Goal: Transaction & Acquisition: Purchase product/service

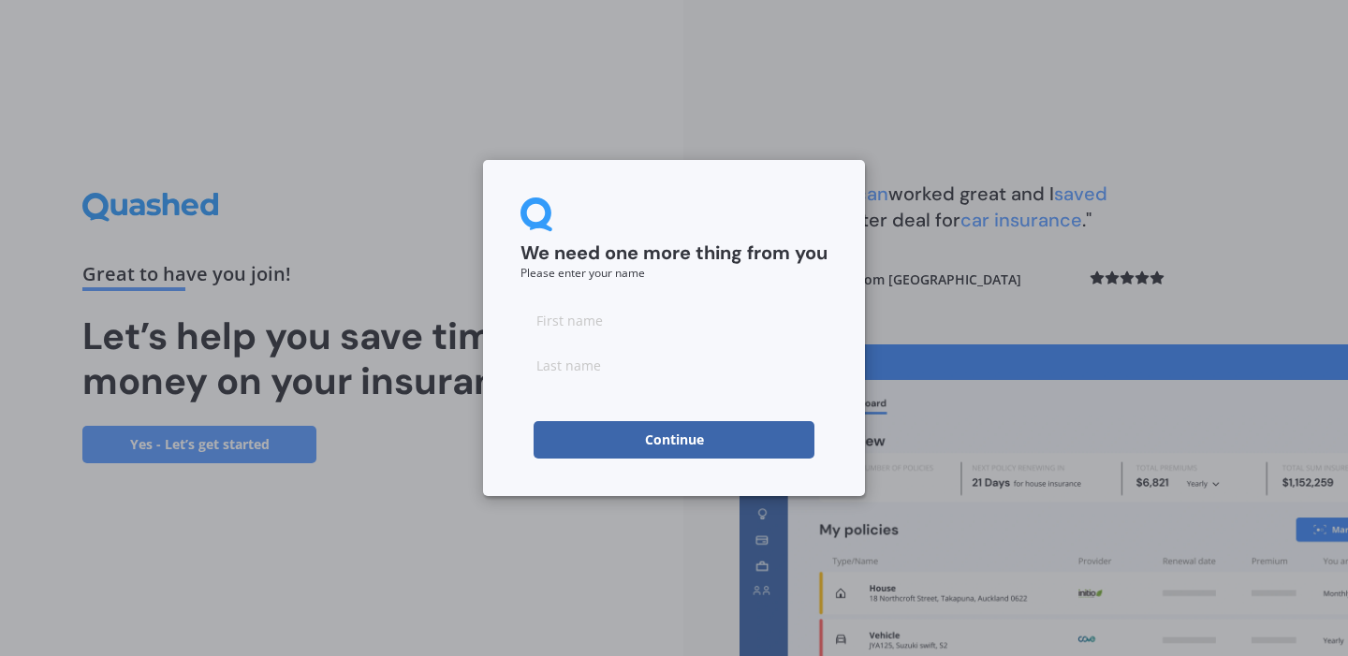
click at [628, 307] on input at bounding box center [673, 319] width 307 height 37
type input "[PERSON_NAME]"
click at [567, 468] on div "We need one more thing from you Please enter your name [PERSON_NAME] Continue" at bounding box center [674, 328] width 382 height 336
click at [576, 448] on button "Continue" at bounding box center [674, 439] width 281 height 37
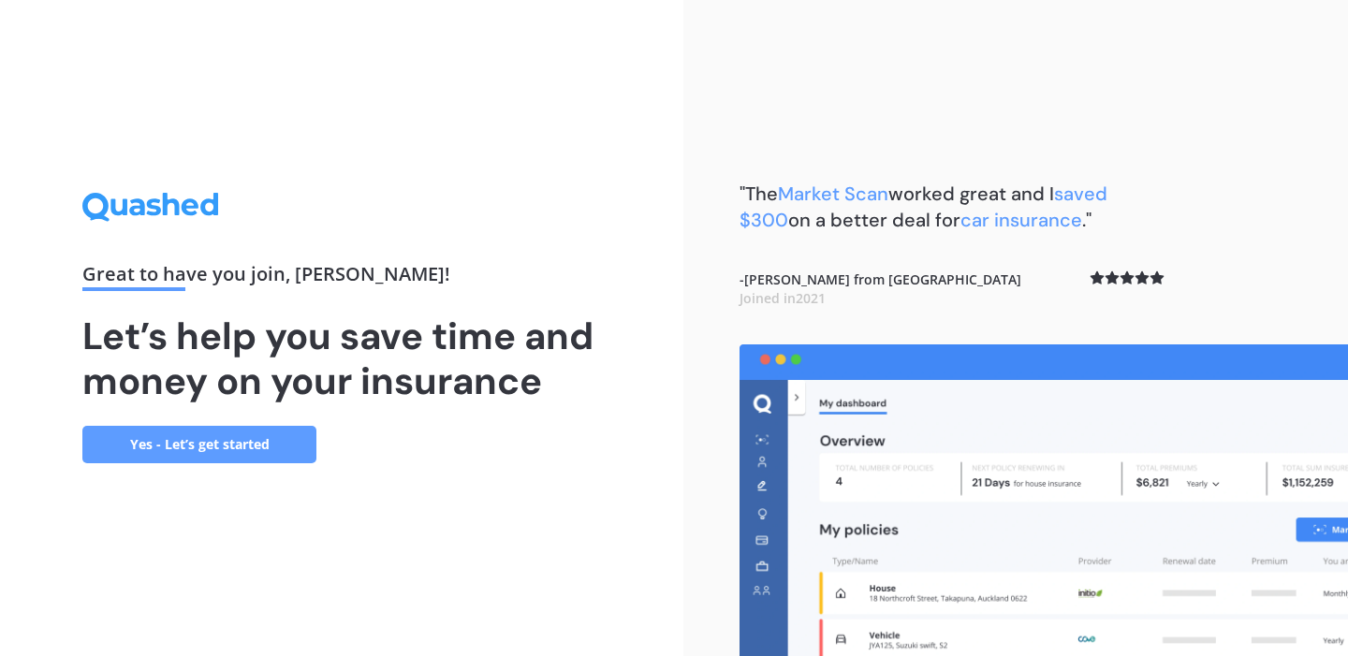
click at [232, 426] on link "Yes - Let’s get started" at bounding box center [199, 444] width 234 height 37
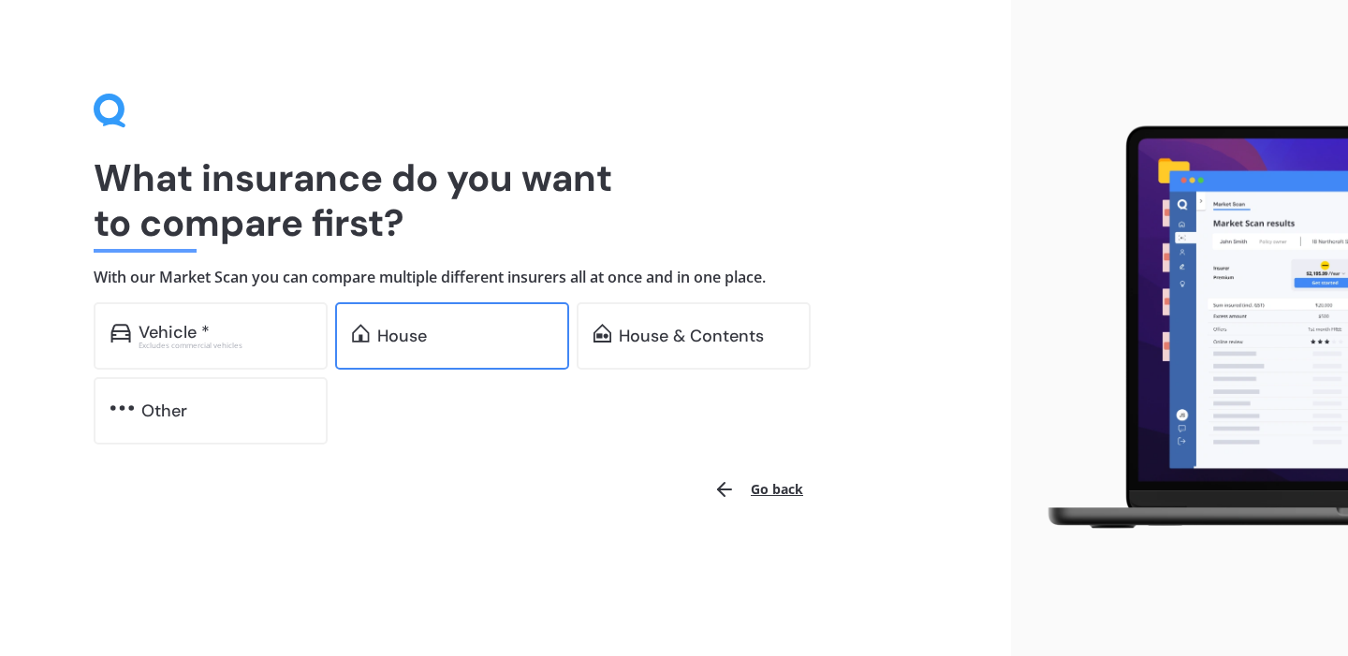
click at [468, 323] on div "House" at bounding box center [452, 335] width 234 height 67
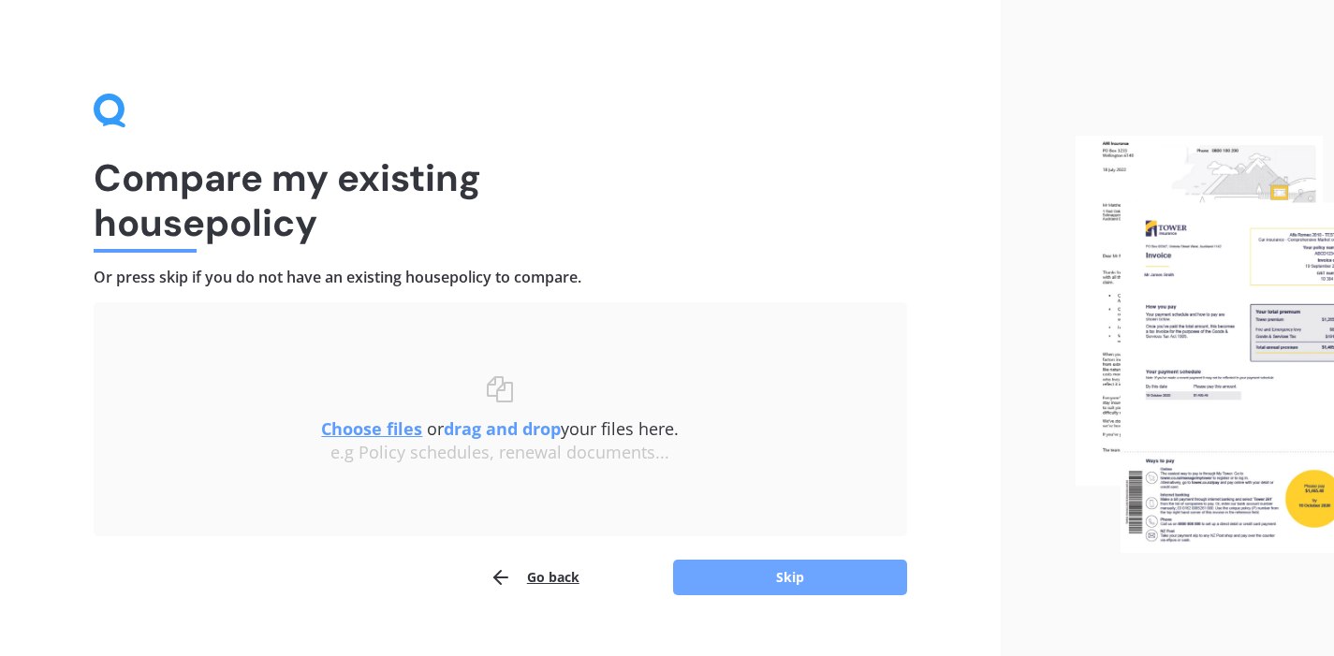
click at [748, 577] on button "Skip" at bounding box center [790, 578] width 234 height 36
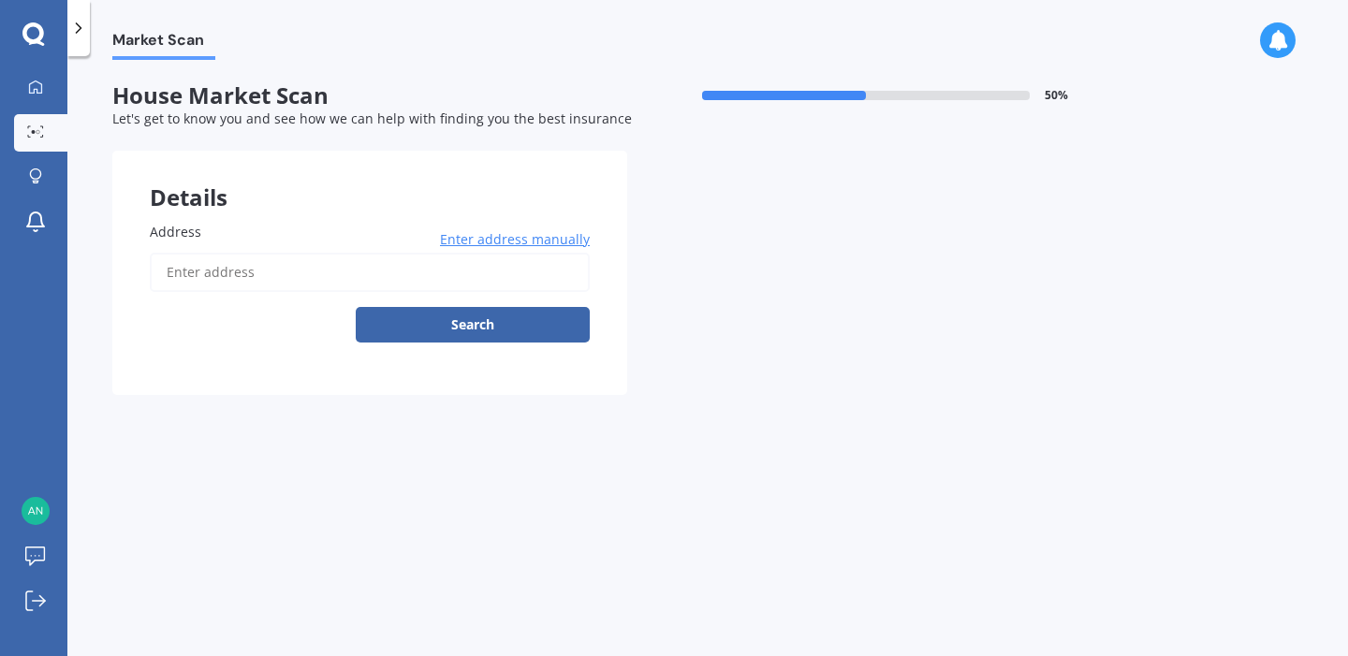
click at [452, 261] on input "Address" at bounding box center [370, 272] width 440 height 39
type input "[STREET_ADDRESS]"
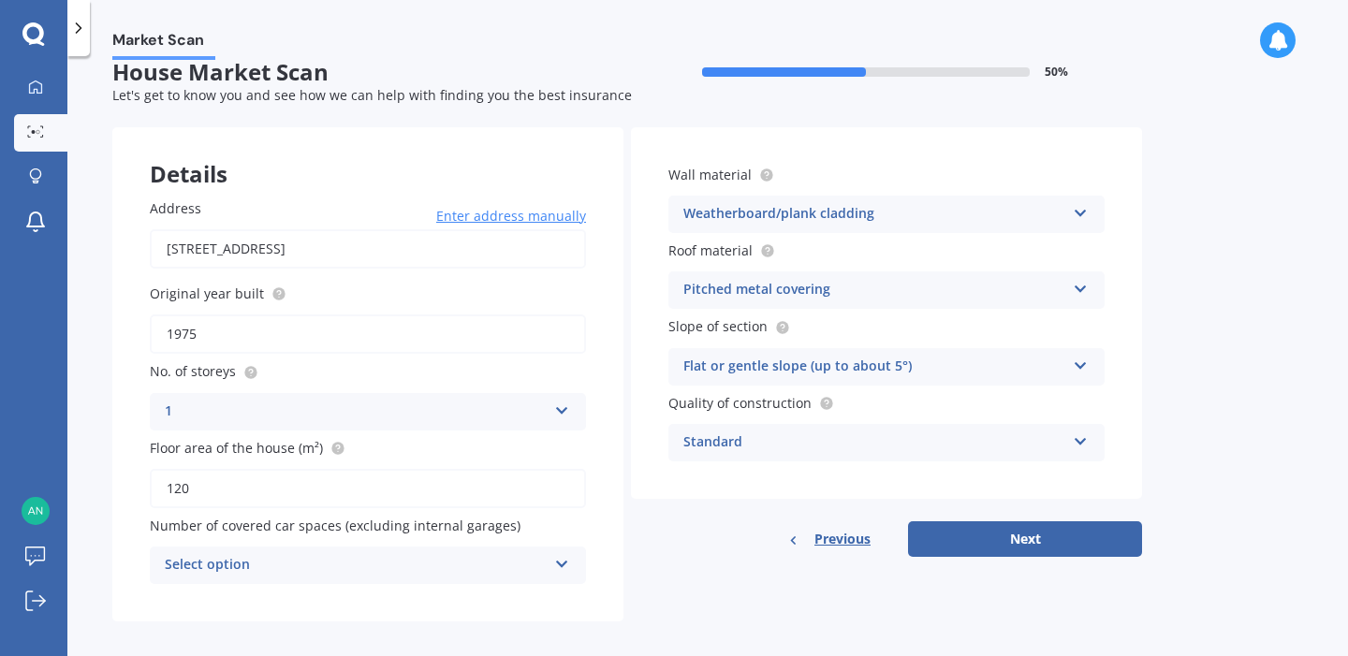
scroll to position [17, 0]
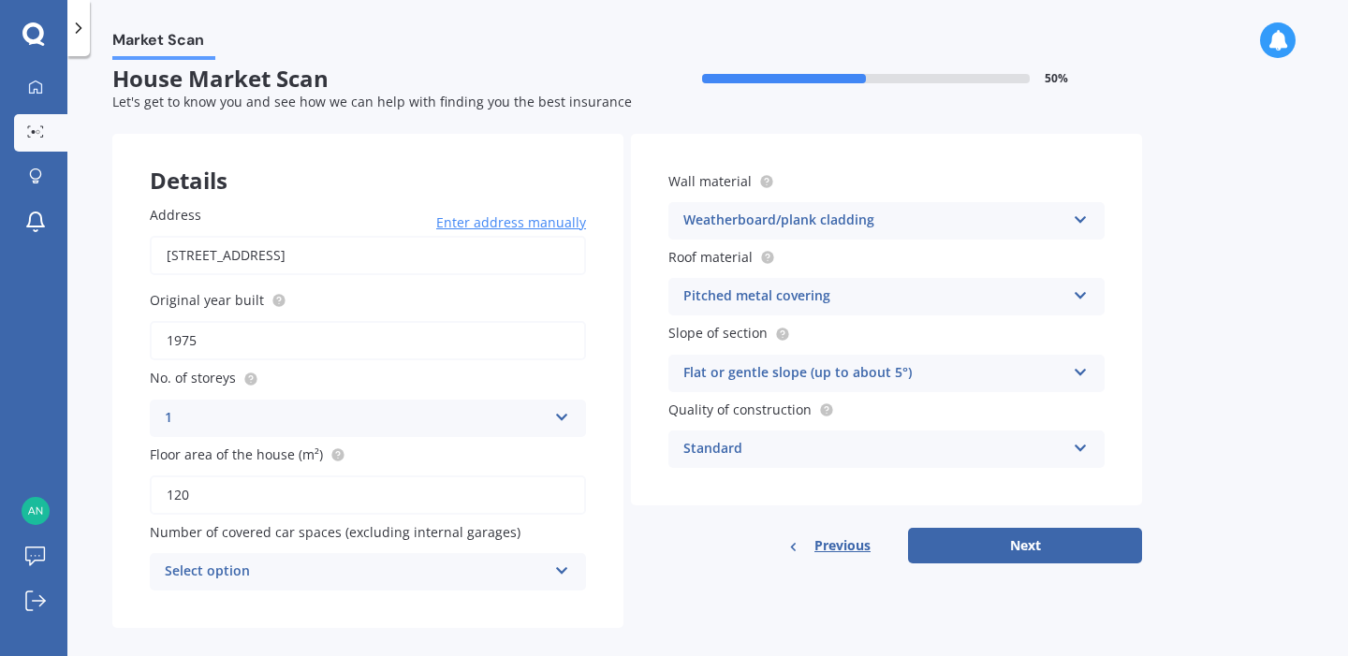
click at [856, 219] on div "Weatherboard/plank cladding" at bounding box center [874, 221] width 382 height 22
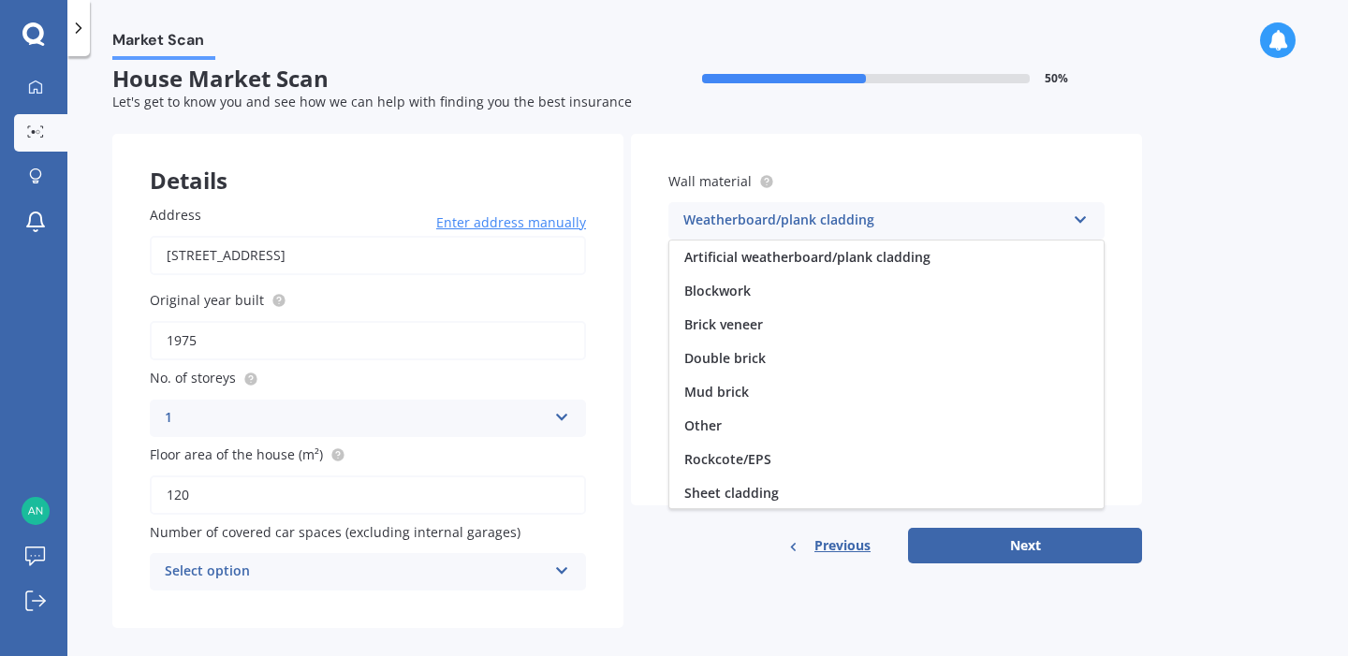
scroll to position [170, 0]
click at [915, 172] on label "Wall material" at bounding box center [882, 181] width 429 height 20
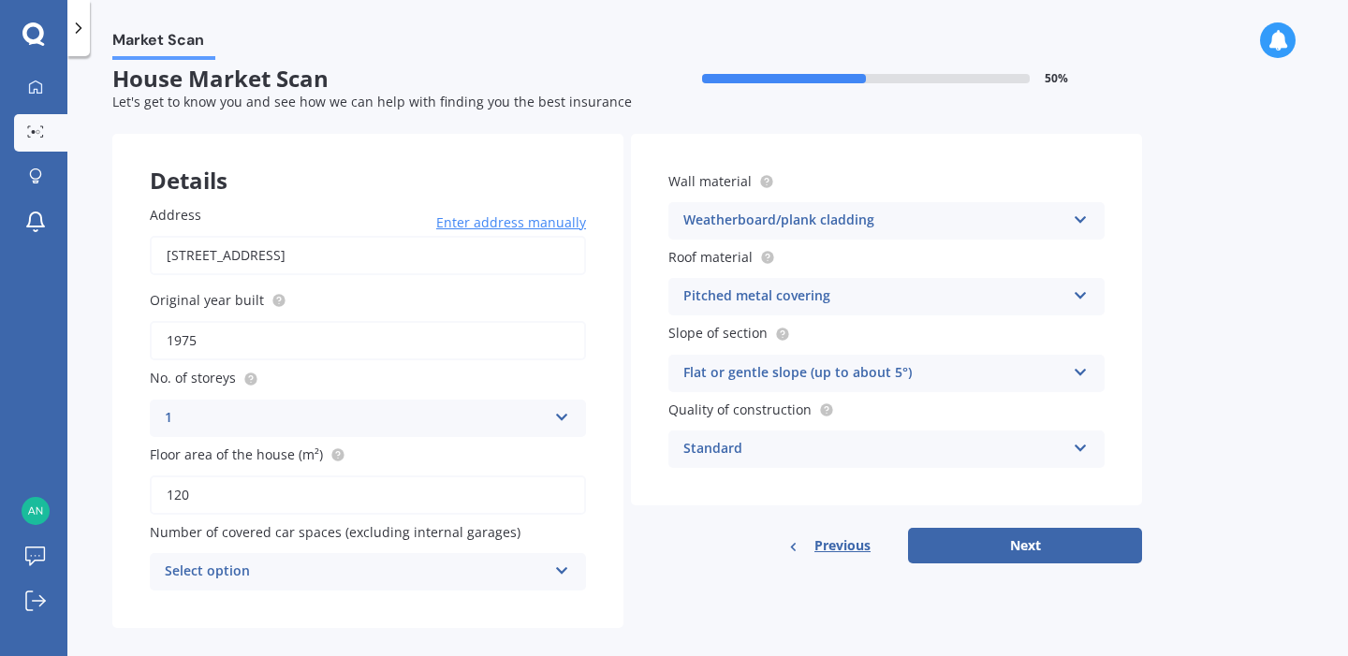
click at [816, 300] on div "Pitched metal covering" at bounding box center [874, 297] width 382 height 22
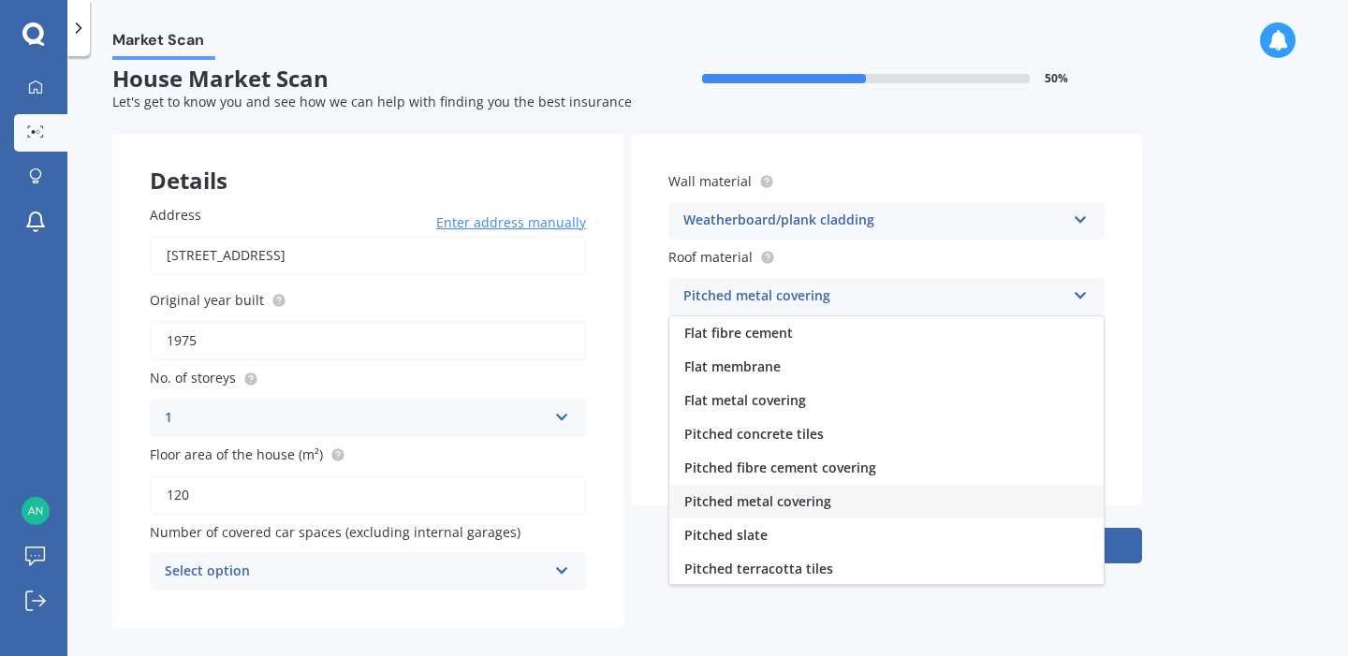
click at [853, 262] on label "Roof material" at bounding box center [882, 257] width 429 height 20
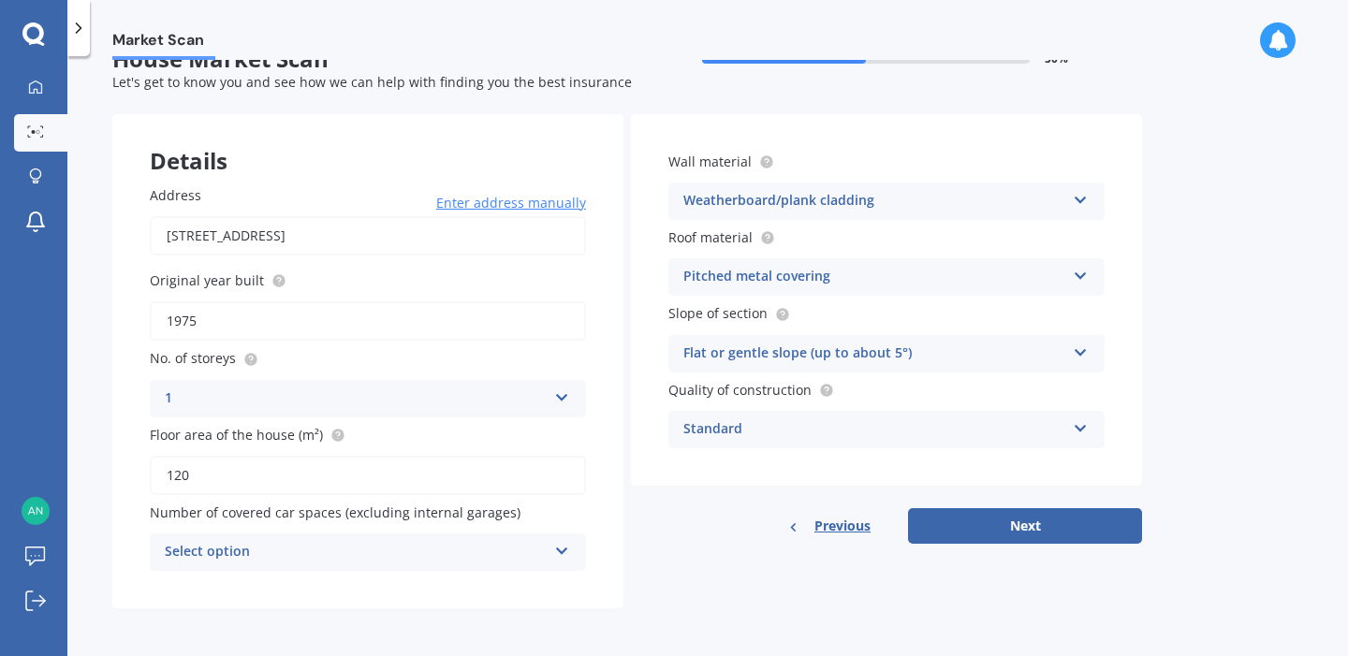
scroll to position [39, 0]
click at [914, 359] on div "Flat or gentle slope (up to about 5°)" at bounding box center [874, 353] width 382 height 22
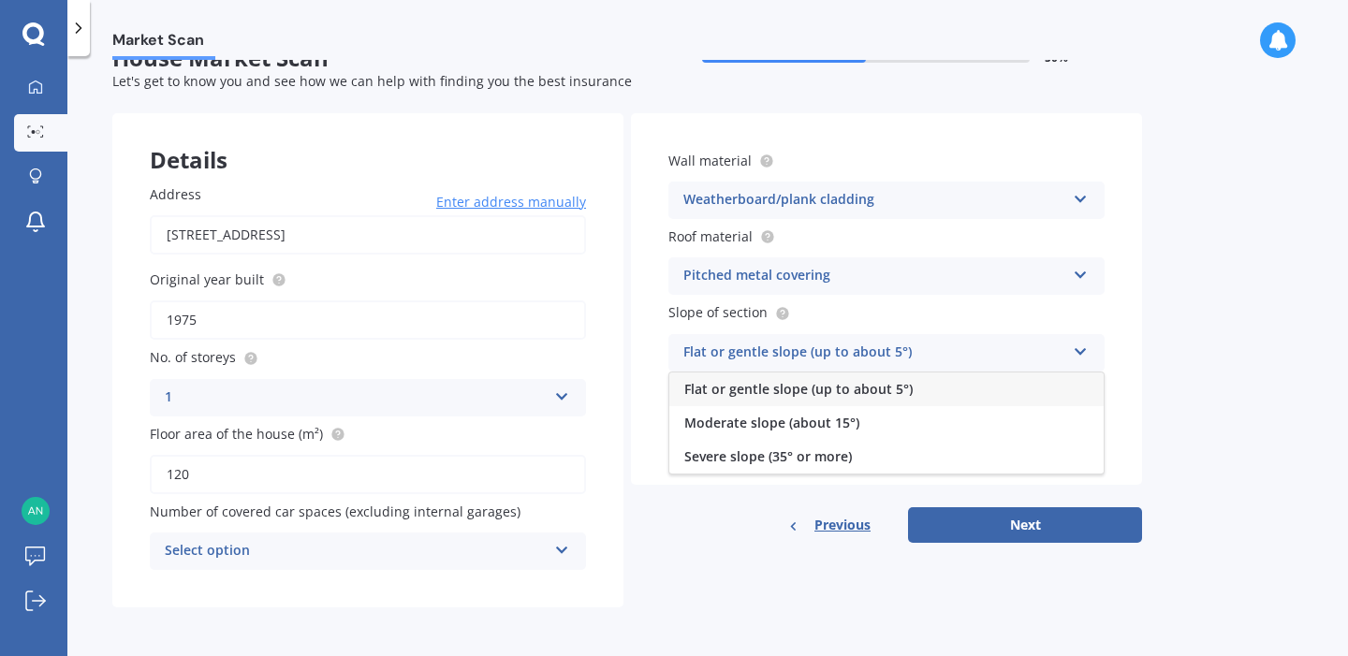
click at [1148, 314] on div "Market Scan House Market Scan 50 % Let's get to know you and see how we can hel…" at bounding box center [707, 360] width 1281 height 600
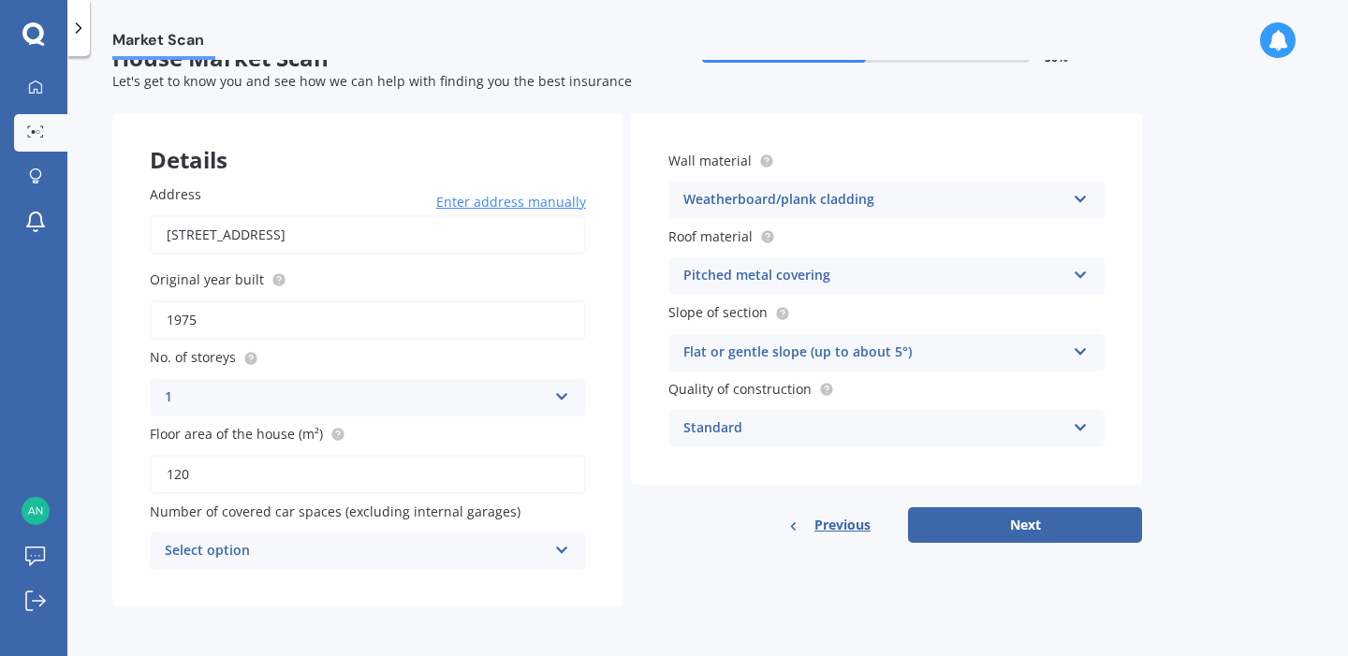
click at [856, 432] on div "Standard" at bounding box center [874, 429] width 382 height 22
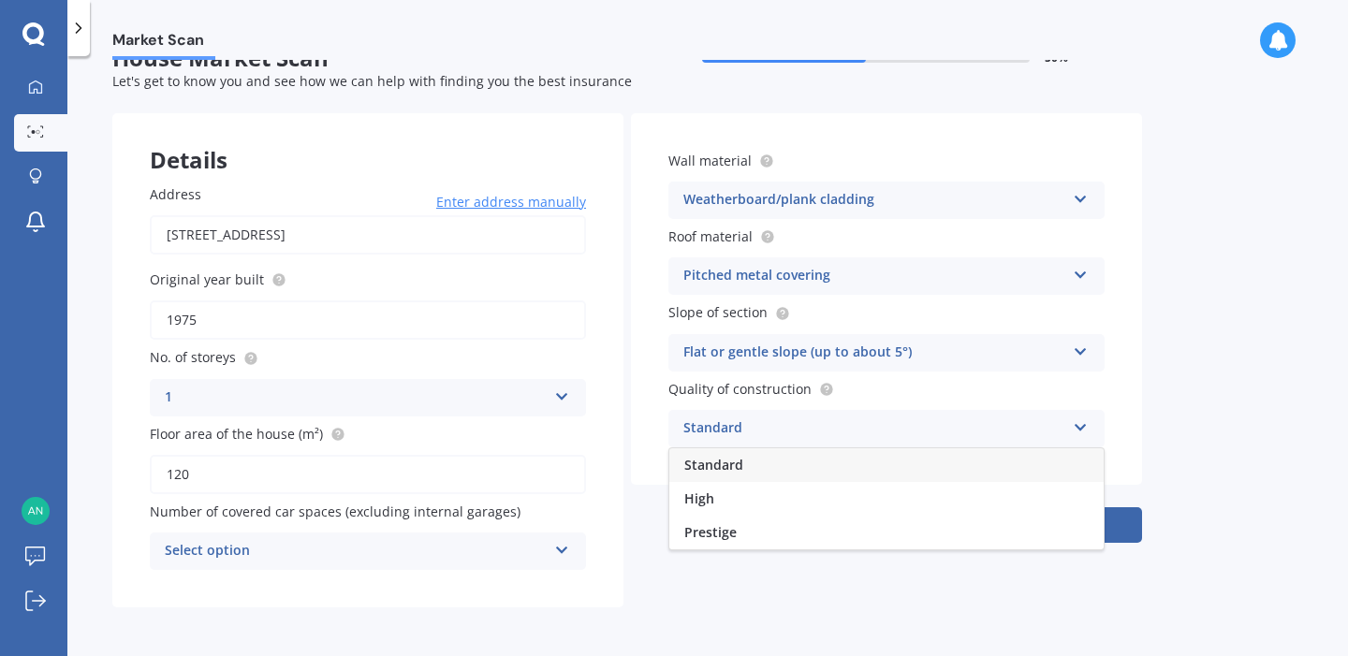
click at [1146, 421] on div "Market Scan House Market Scan 50 % Let's get to know you and see how we can hel…" at bounding box center [707, 360] width 1281 height 600
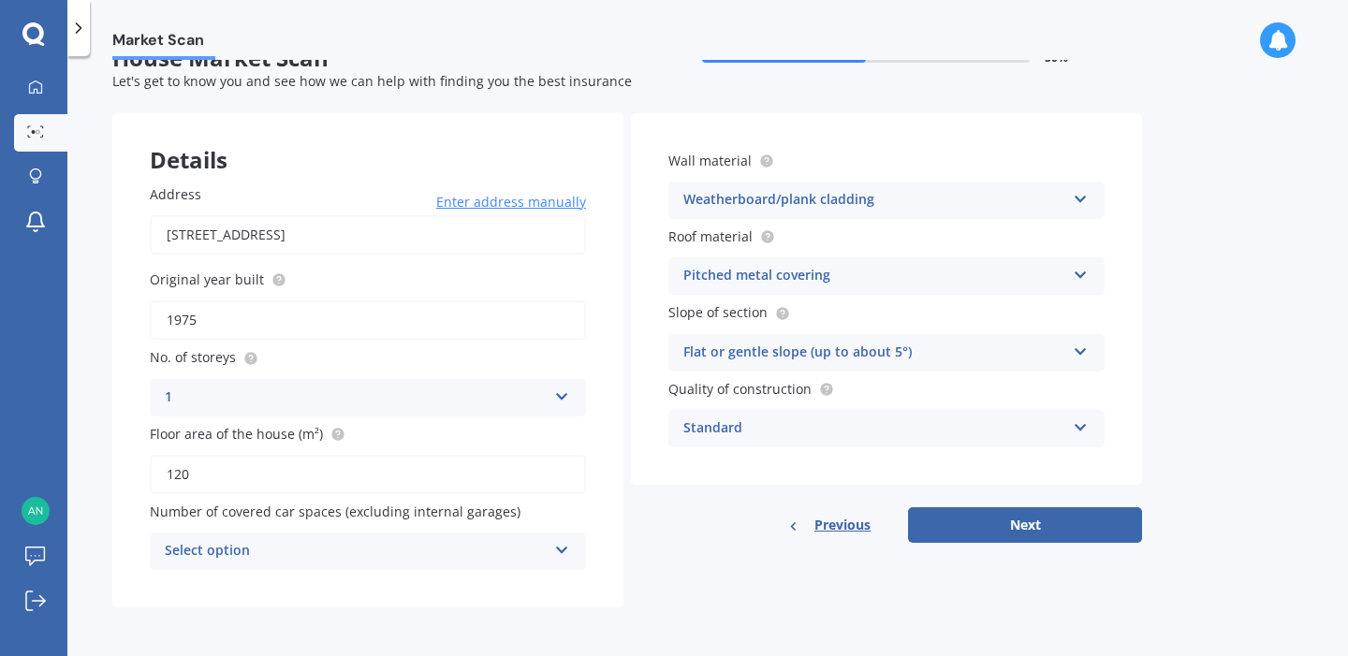
click at [550, 549] on div "Select option 0 1 2 3 4 5+" at bounding box center [368, 551] width 436 height 37
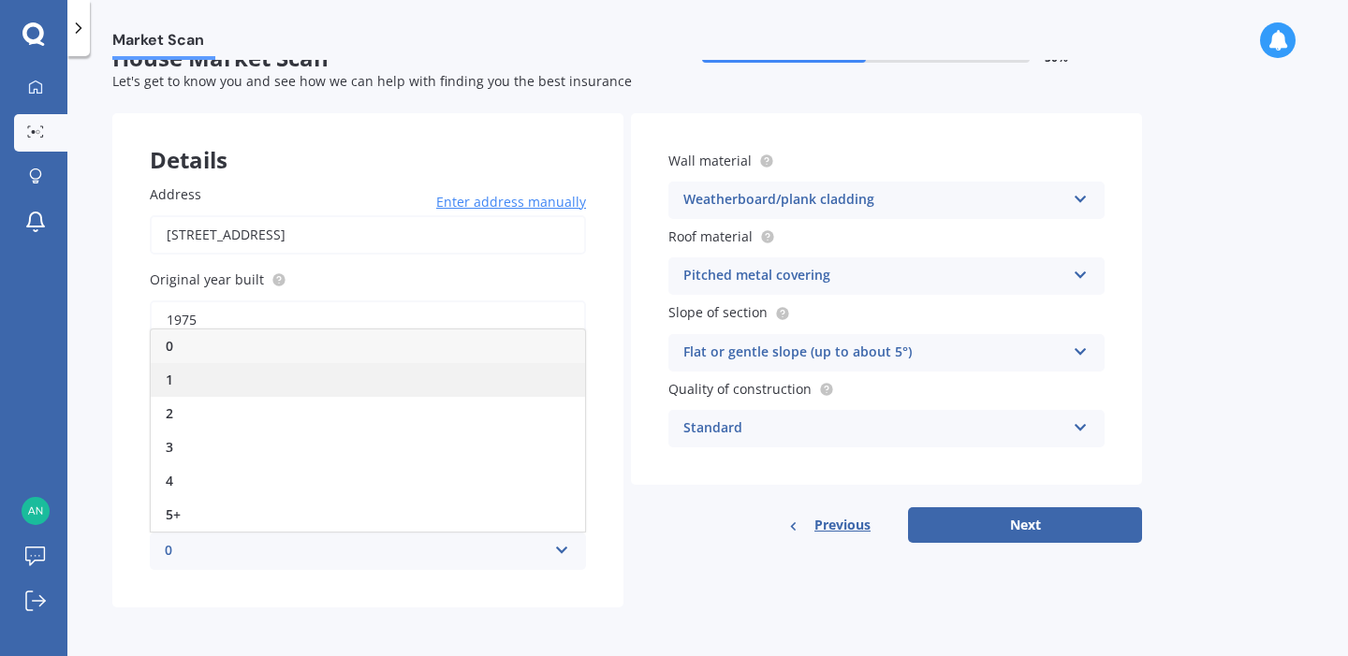
click at [303, 374] on div "1" at bounding box center [368, 380] width 434 height 34
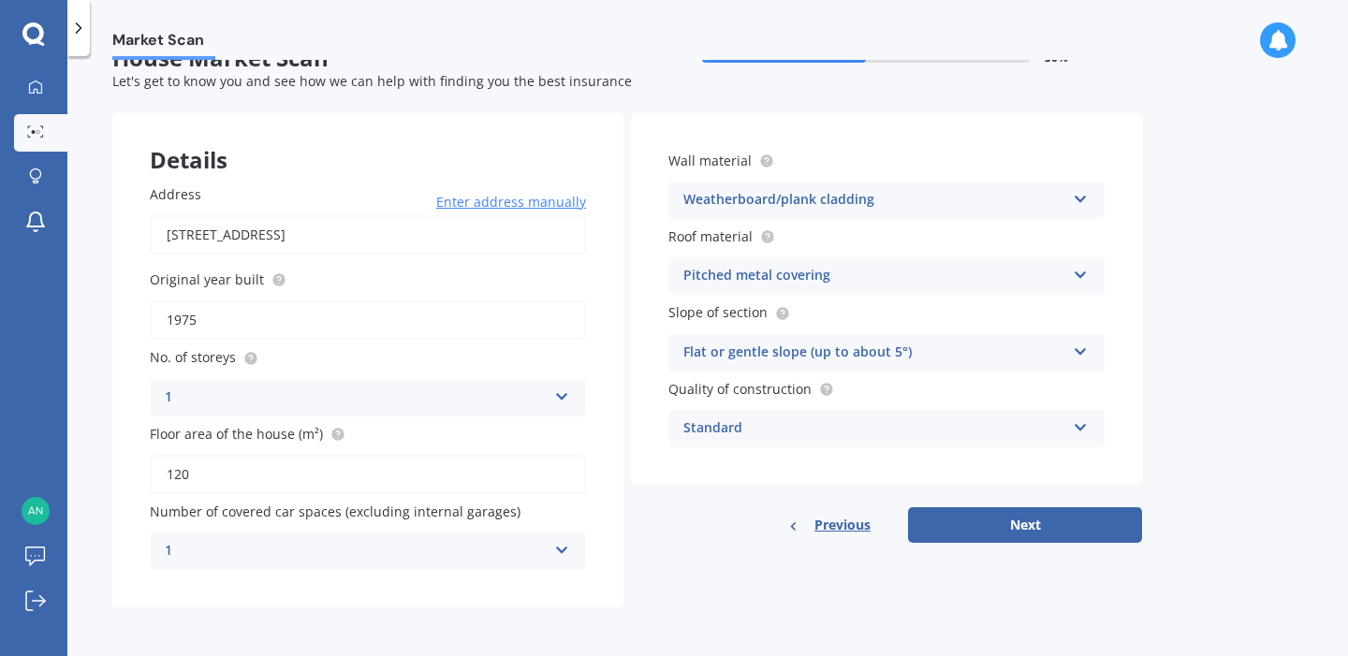
click at [535, 542] on div "1" at bounding box center [356, 551] width 382 height 22
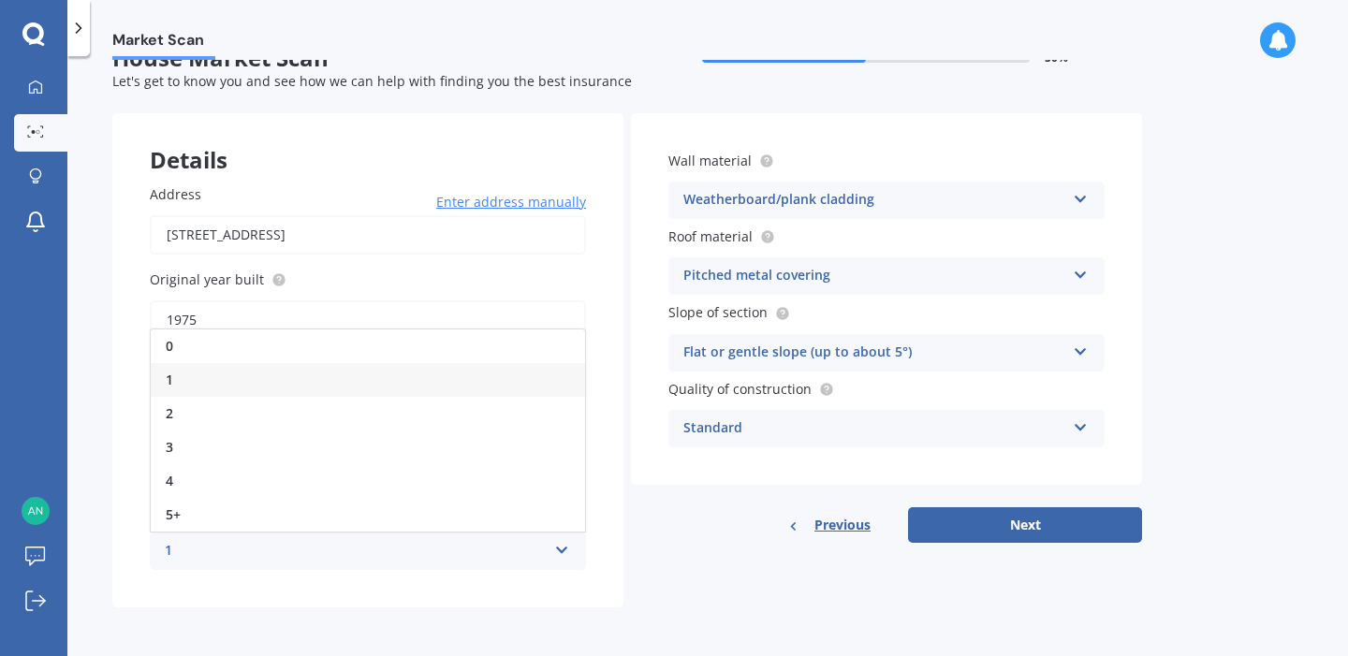
click at [535, 542] on div "1" at bounding box center [356, 551] width 382 height 22
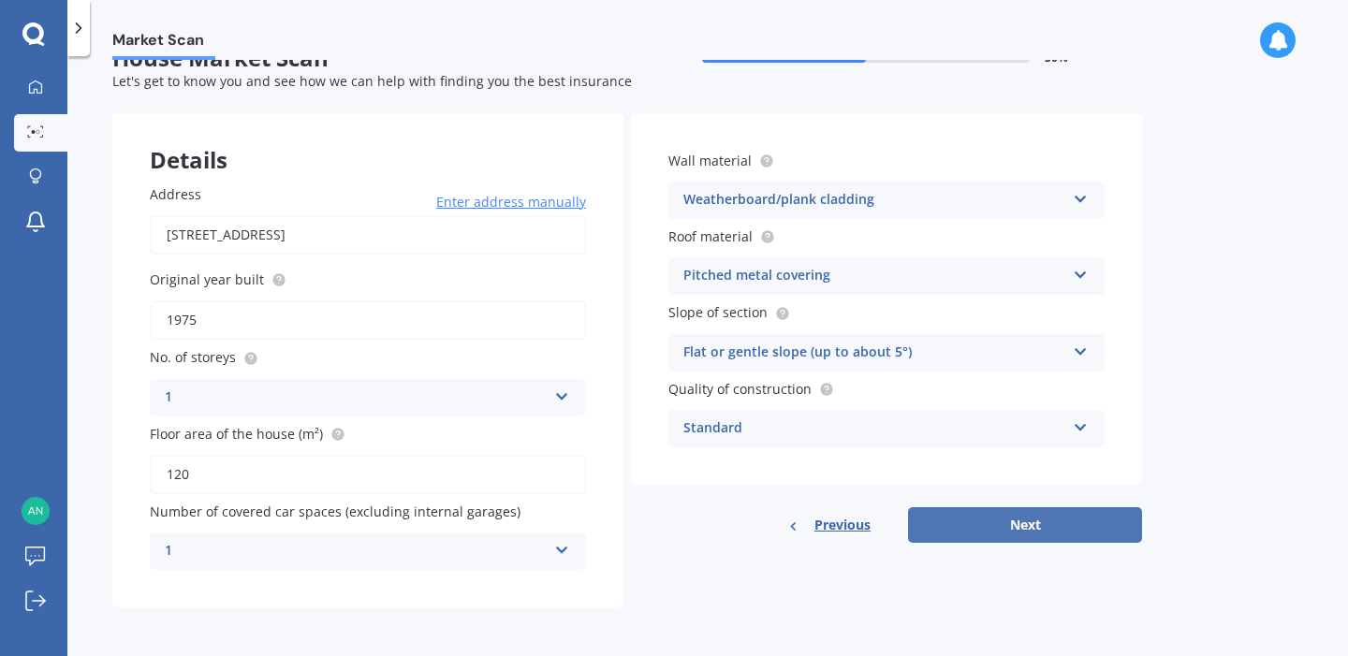
click at [990, 526] on button "Next" at bounding box center [1025, 525] width 234 height 36
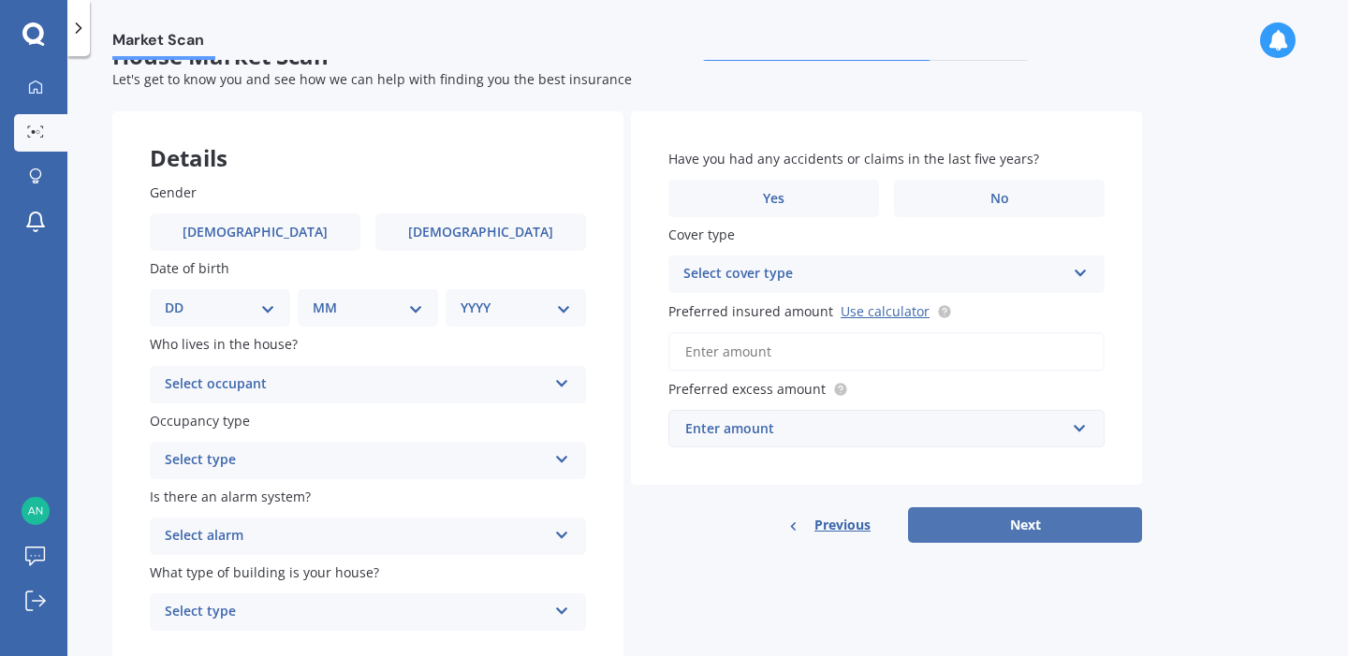
scroll to position [0, 0]
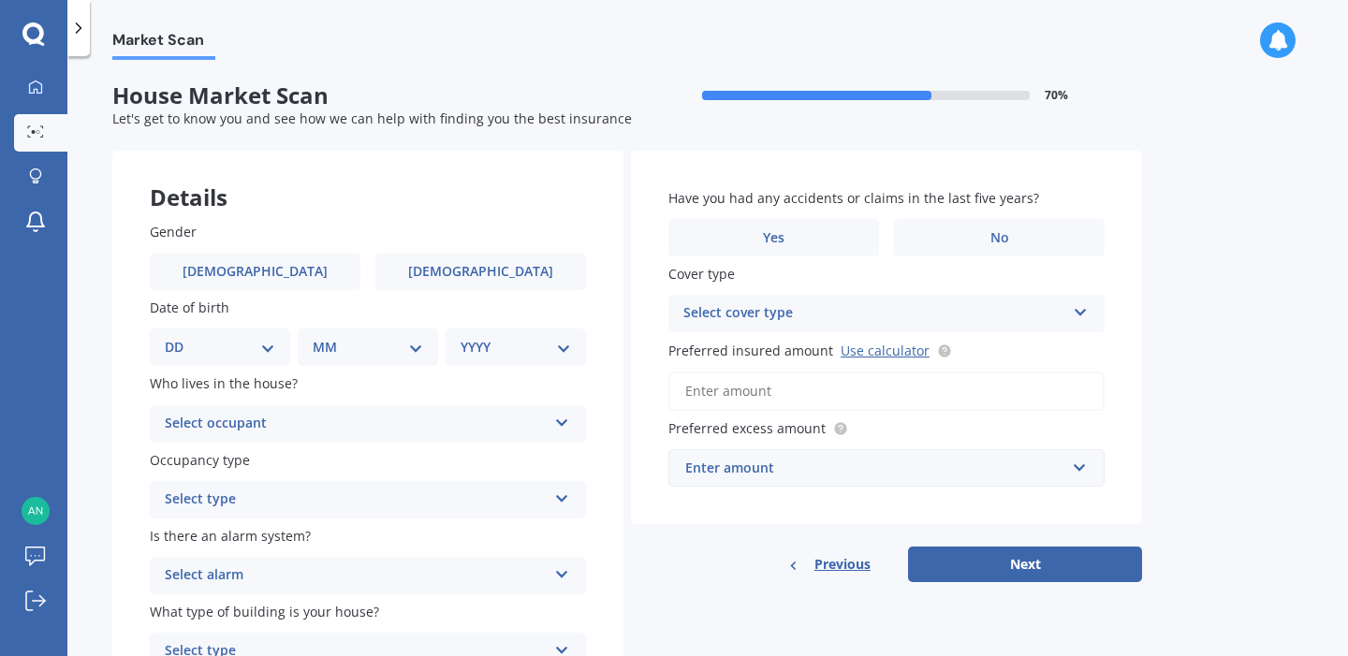
click at [875, 159] on div "Have you had any accidents or claims in the last five years? Yes No Cover type …" at bounding box center [886, 338] width 511 height 374
click at [964, 219] on label "No" at bounding box center [999, 237] width 211 height 37
click at [0, 0] on input "No" at bounding box center [0, 0] width 0 height 0
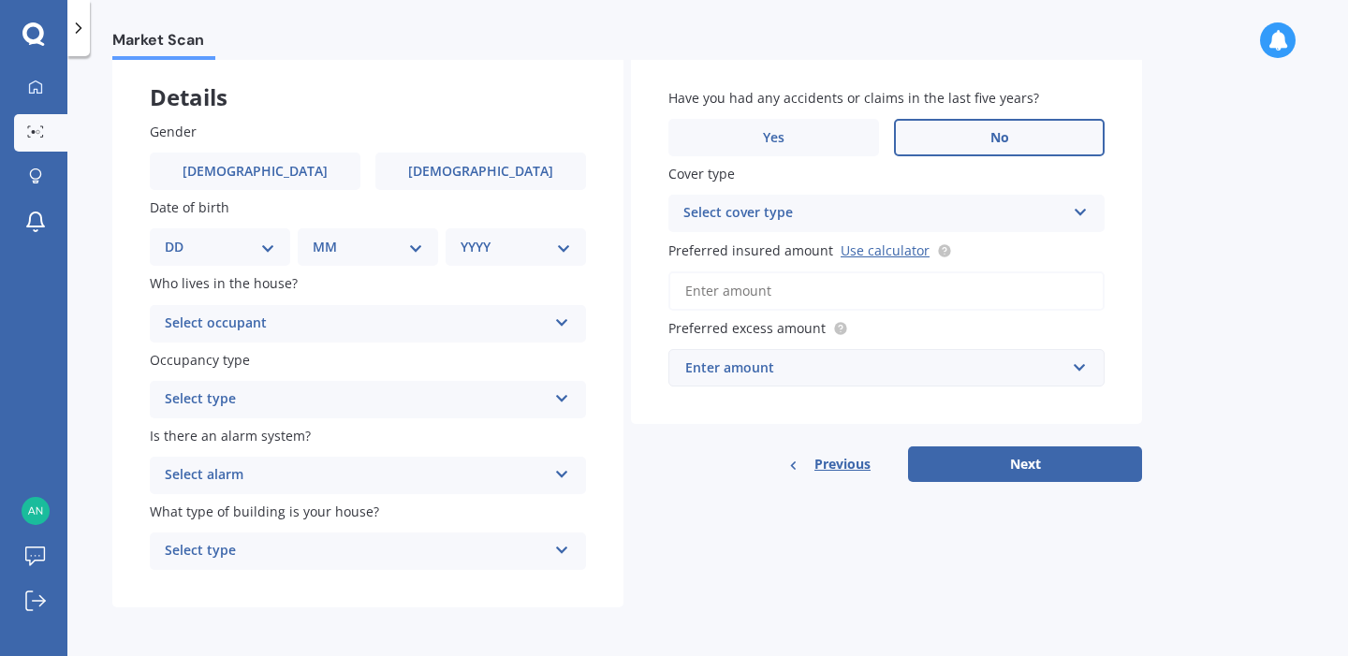
scroll to position [103, 0]
click at [307, 167] on label "[DEMOGRAPHIC_DATA]" at bounding box center [255, 171] width 211 height 37
click at [0, 0] on input "[DEMOGRAPHIC_DATA]" at bounding box center [0, 0] width 0 height 0
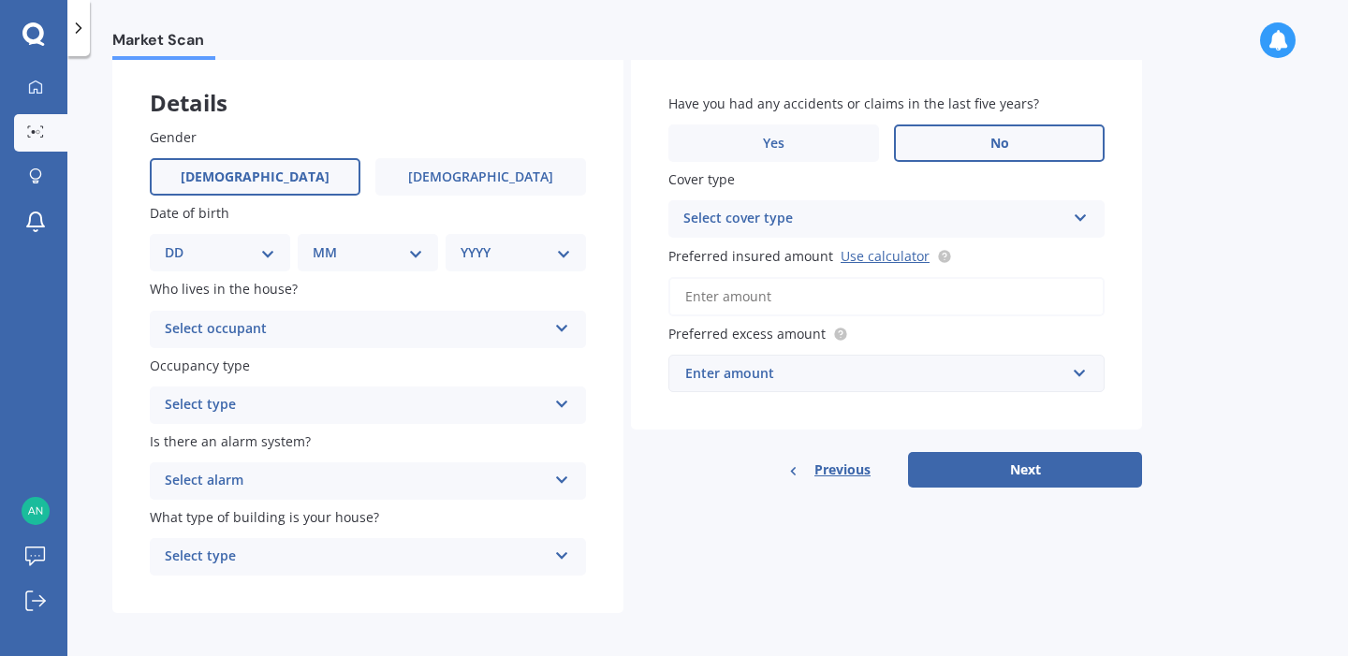
click at [263, 315] on div "Select occupant Owner Owner + Boarder" at bounding box center [368, 329] width 436 height 37
click at [236, 369] on div "Owner" at bounding box center [368, 366] width 434 height 34
click at [243, 408] on div "Select type" at bounding box center [356, 405] width 382 height 22
click at [220, 452] on div "Permanent" at bounding box center [368, 442] width 434 height 34
click at [271, 485] on div "Select alarm" at bounding box center [356, 481] width 382 height 22
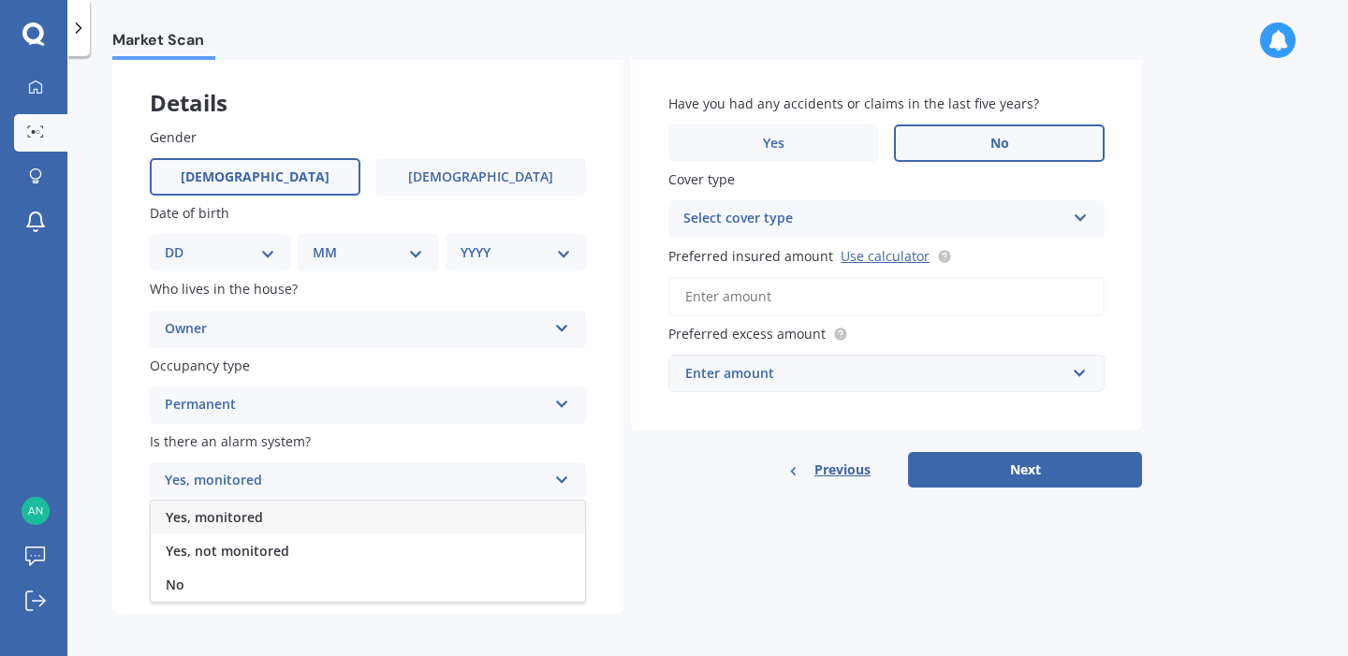
click at [228, 522] on span "Yes, monitored" at bounding box center [214, 517] width 97 height 18
click at [239, 494] on div "Yes, monitored Yes, monitored Yes, not monitored No" at bounding box center [368, 480] width 436 height 37
click at [239, 555] on span "Yes, not monitored" at bounding box center [228, 551] width 124 height 18
click at [271, 565] on div "Select type" at bounding box center [356, 557] width 382 height 22
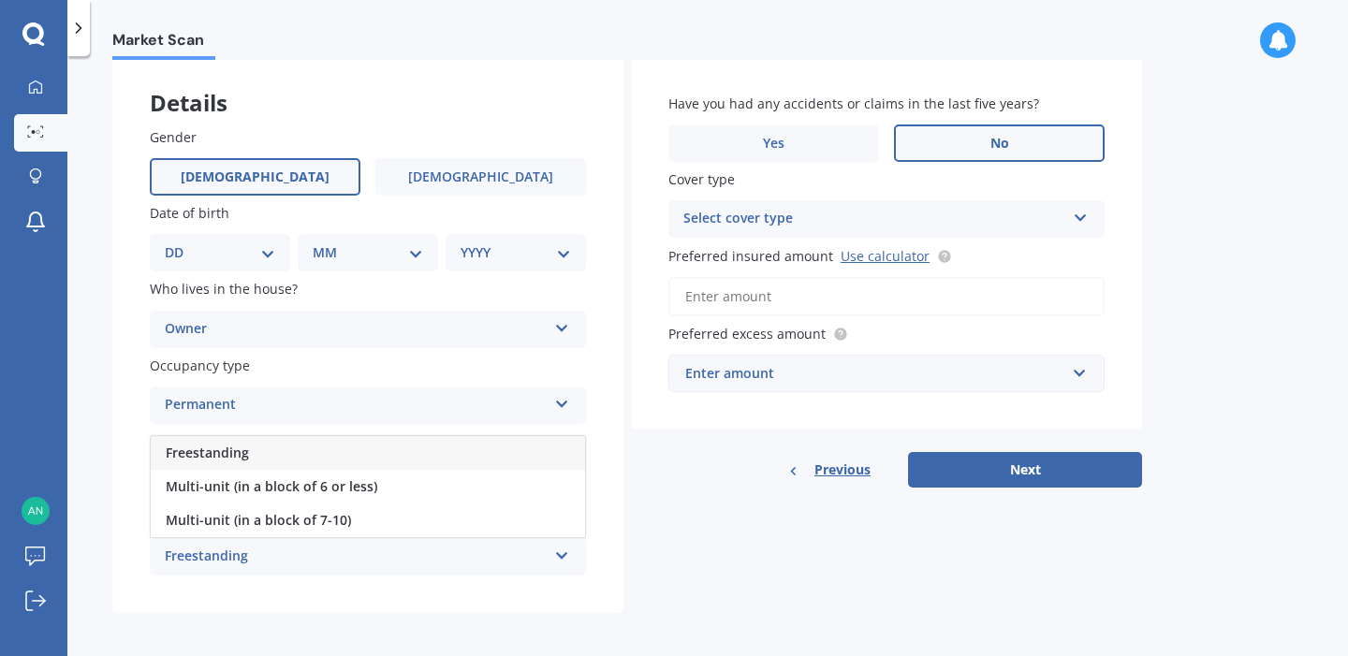
click at [256, 461] on div "Freestanding" at bounding box center [368, 453] width 434 height 34
click at [269, 263] on select "DD 01 02 03 04 05 06 07 08 09 10 11 12 13 14 15 16 17 18 19 20 21 22 23 24 25 2…" at bounding box center [220, 252] width 110 height 21
click at [946, 228] on div "Select cover type" at bounding box center [874, 219] width 382 height 22
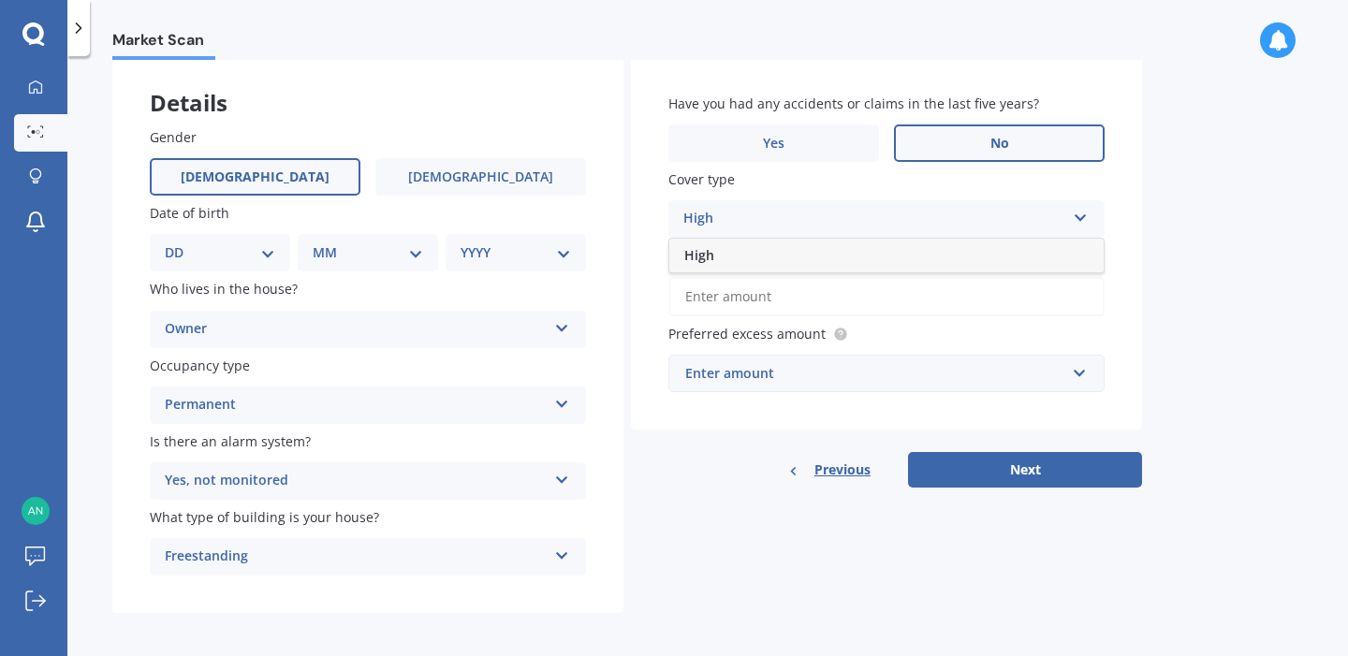
click at [1127, 214] on div "Have you had any accidents or claims in the last five years? Yes No Cover type …" at bounding box center [886, 243] width 511 height 374
click at [917, 299] on input "Preferred insured amount Use calculator" at bounding box center [886, 296] width 436 height 39
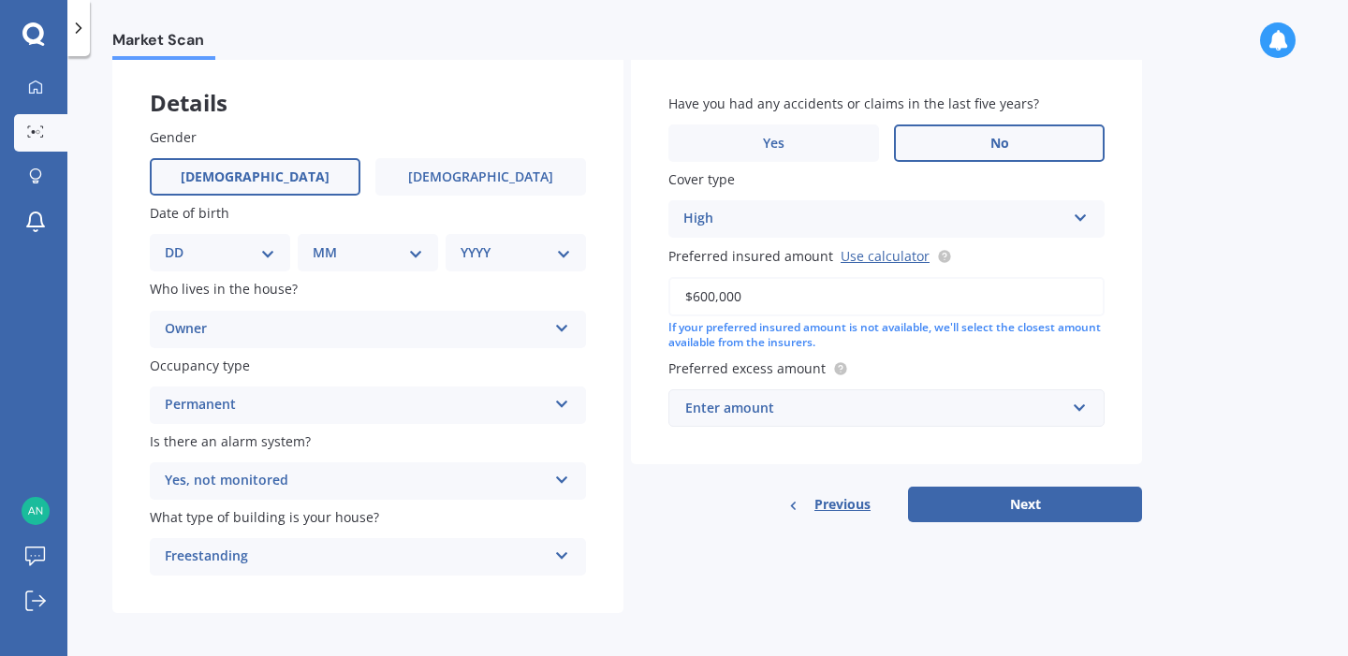
type input "$600,000"
click at [873, 411] on div "Enter amount" at bounding box center [875, 408] width 380 height 21
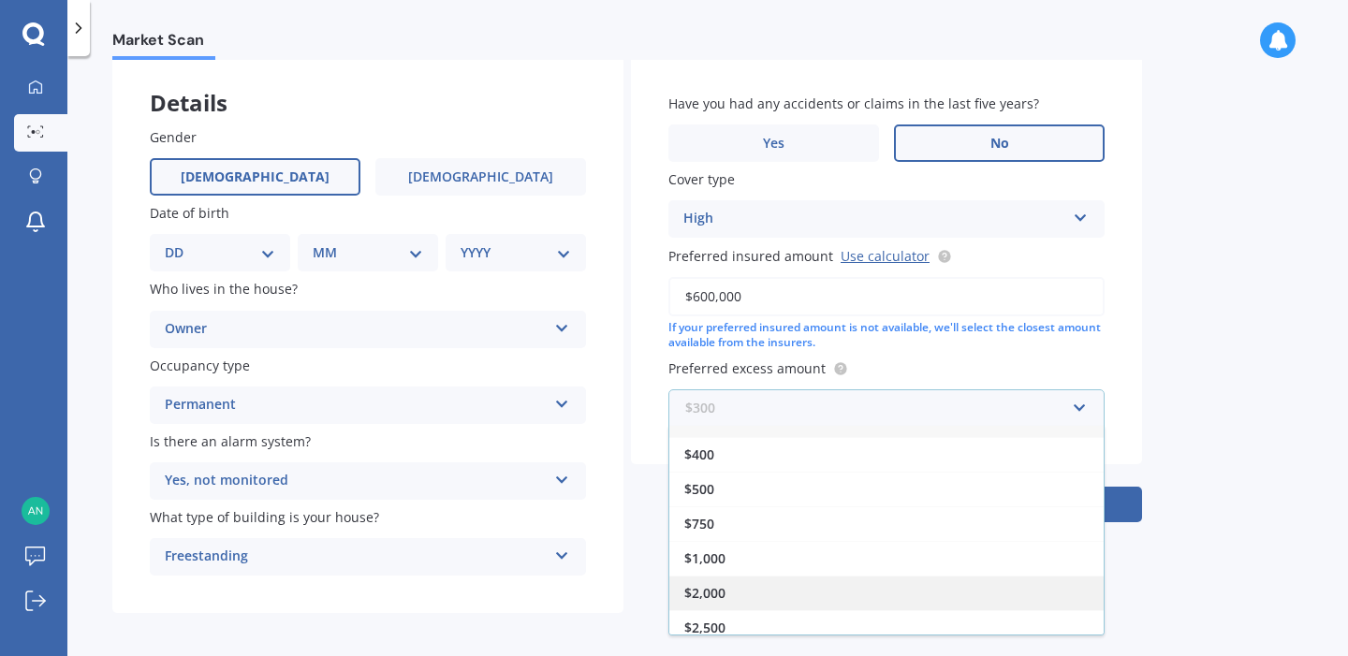
scroll to position [33, 0]
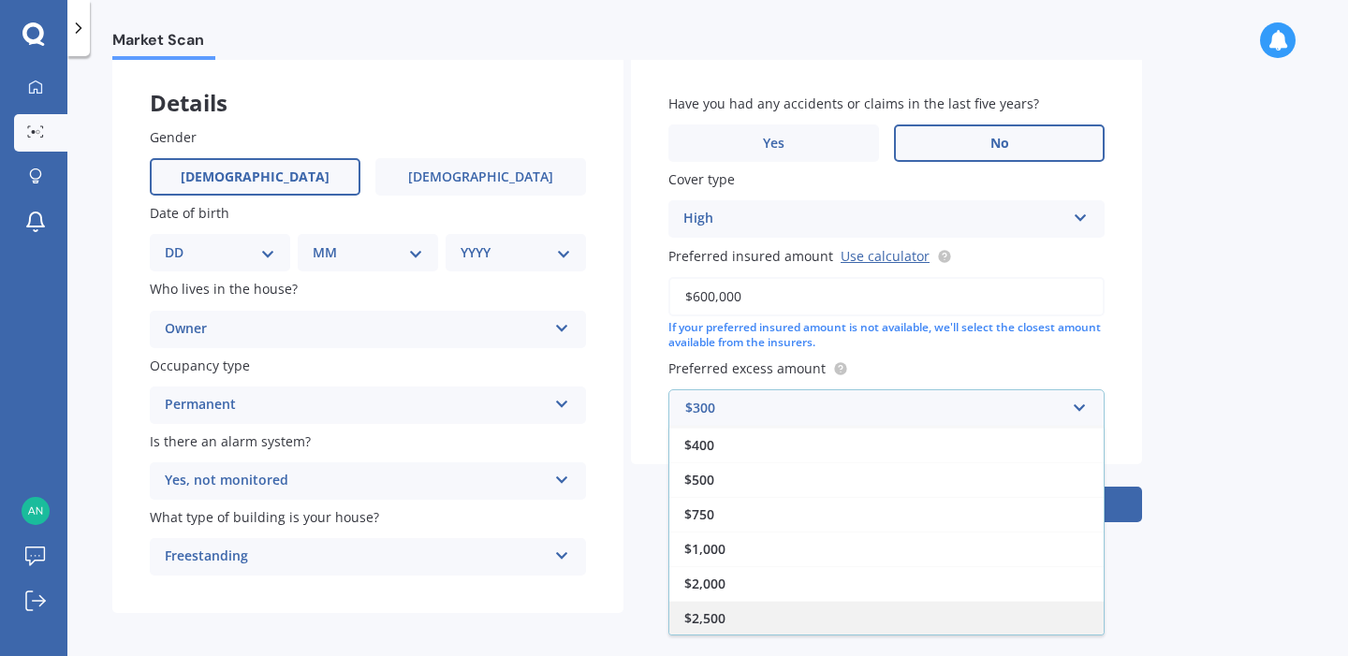
click at [722, 620] on span "$2,500" at bounding box center [704, 618] width 41 height 18
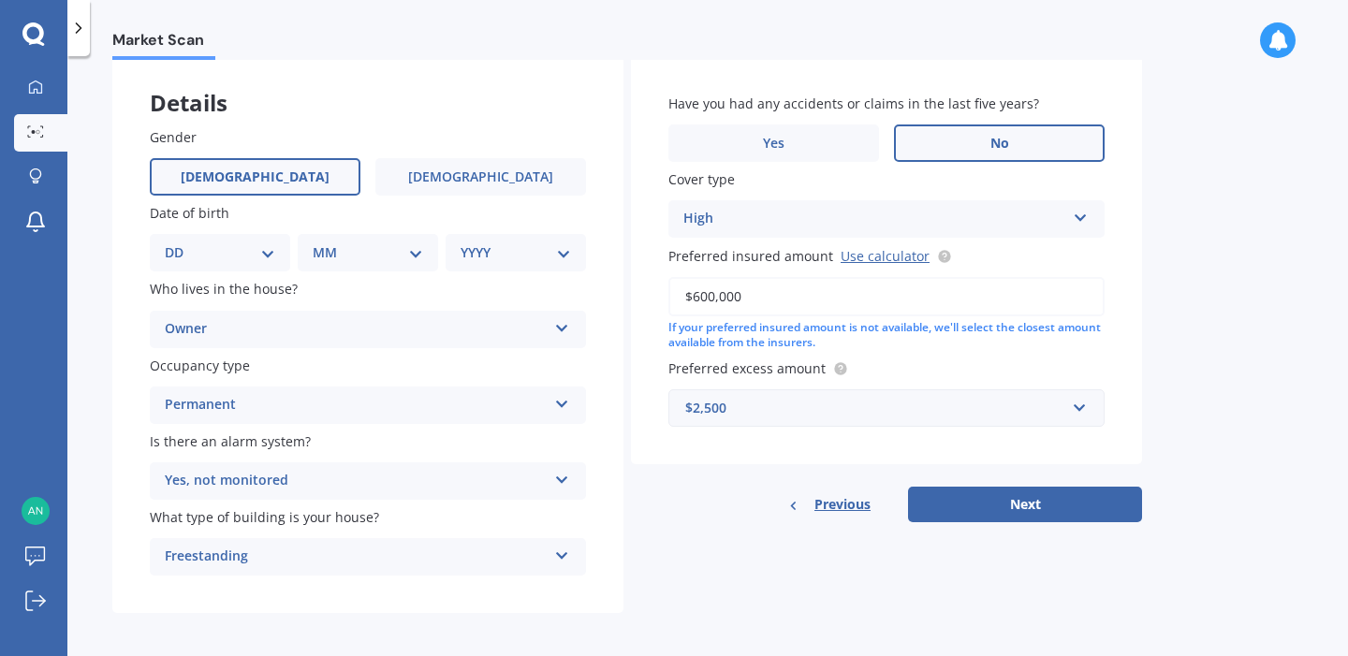
click at [1032, 415] on div "$2,500" at bounding box center [875, 408] width 380 height 21
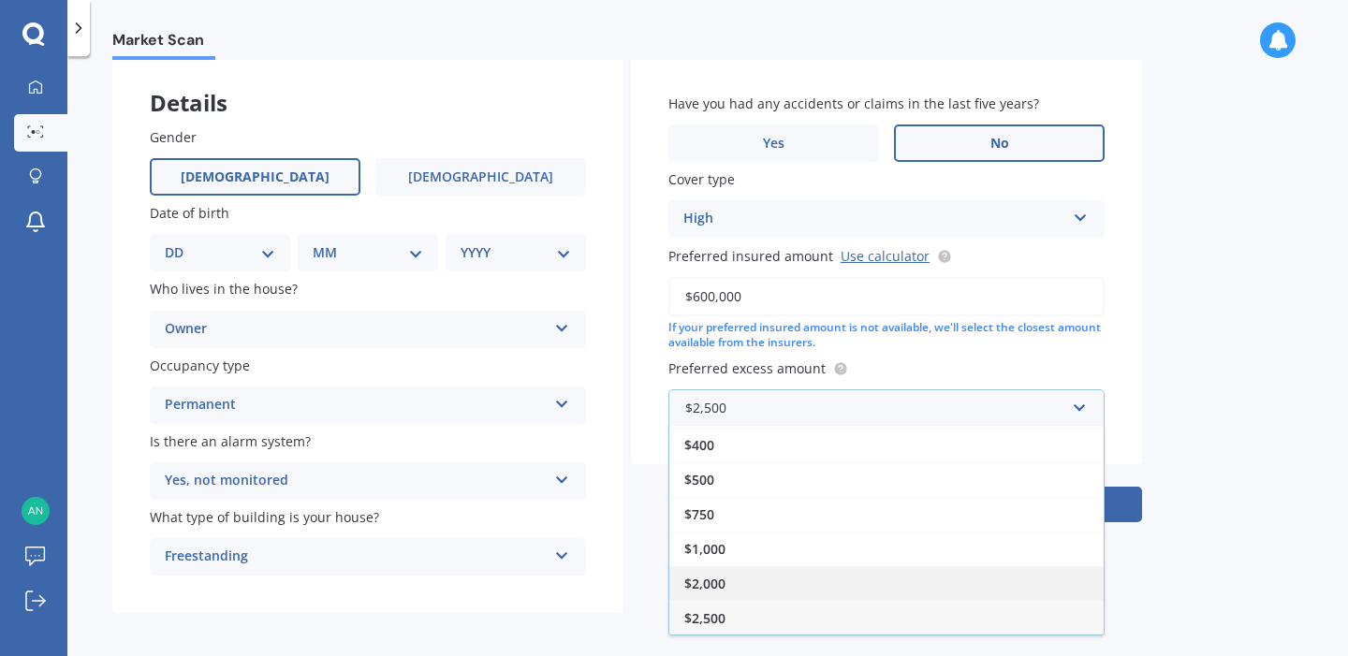
click at [829, 582] on div "$2,000" at bounding box center [886, 583] width 434 height 35
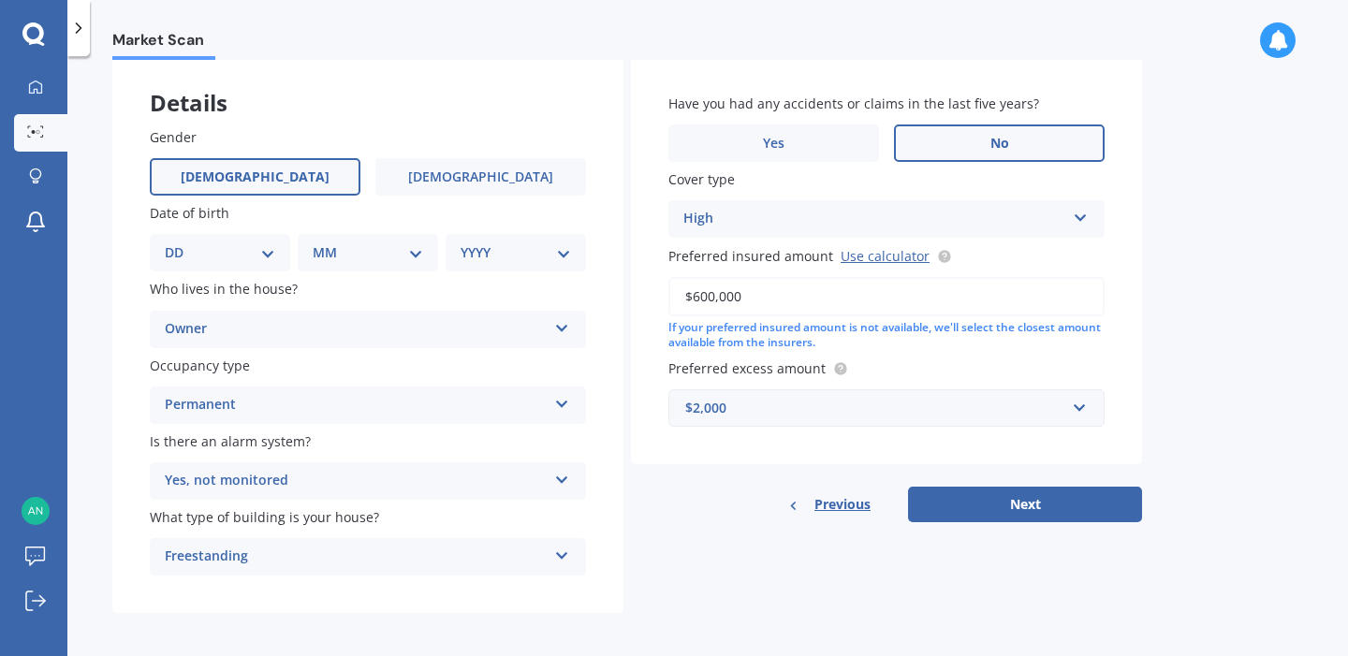
click at [977, 389] on div "Preferred excess amount $2,000 $300 $400 $500 $750 $1,000 $2,000 $2,500" at bounding box center [886, 393] width 436 height 68
click at [963, 426] on input "text" at bounding box center [879, 408] width 419 height 36
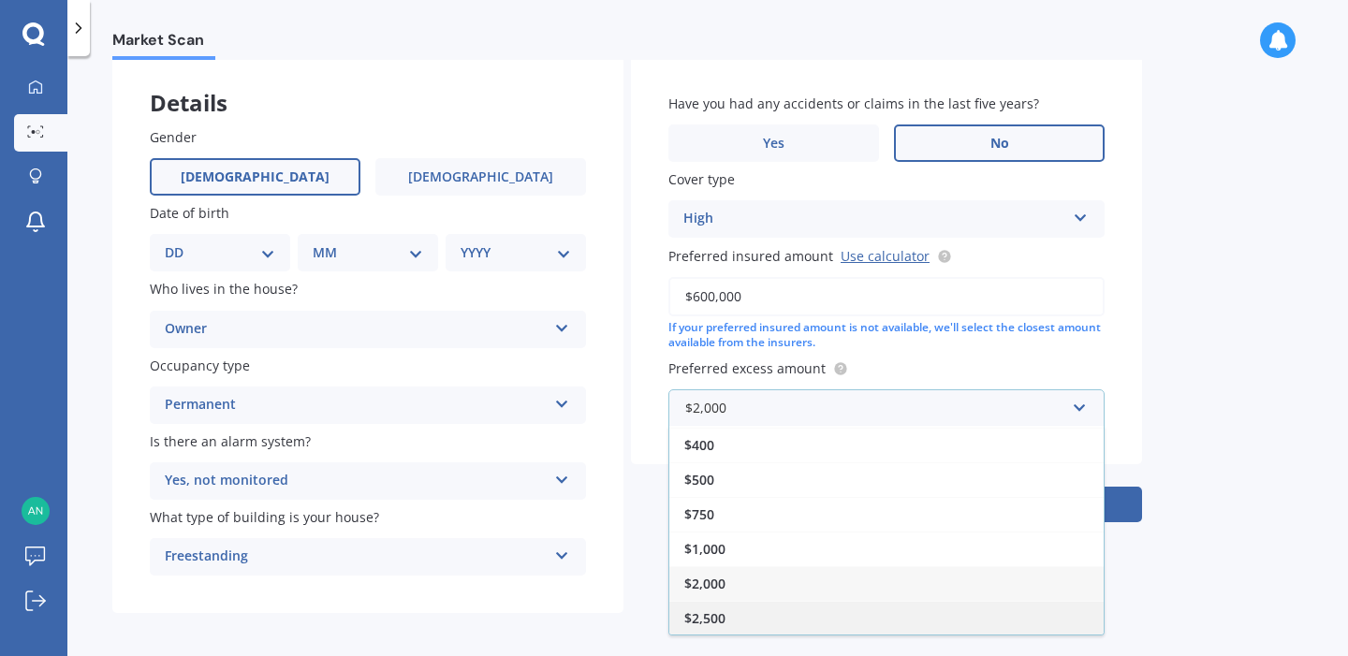
click at [825, 618] on div "$2,500" at bounding box center [886, 618] width 434 height 35
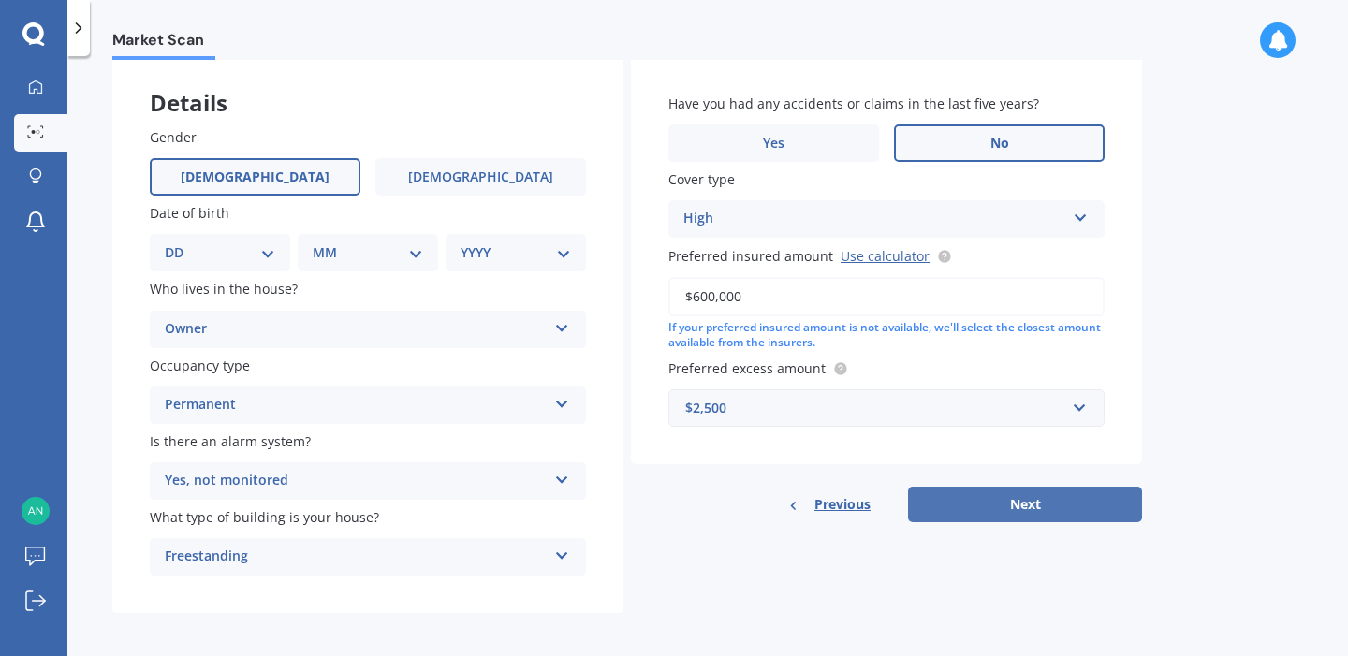
click at [1024, 502] on button "Next" at bounding box center [1025, 505] width 234 height 36
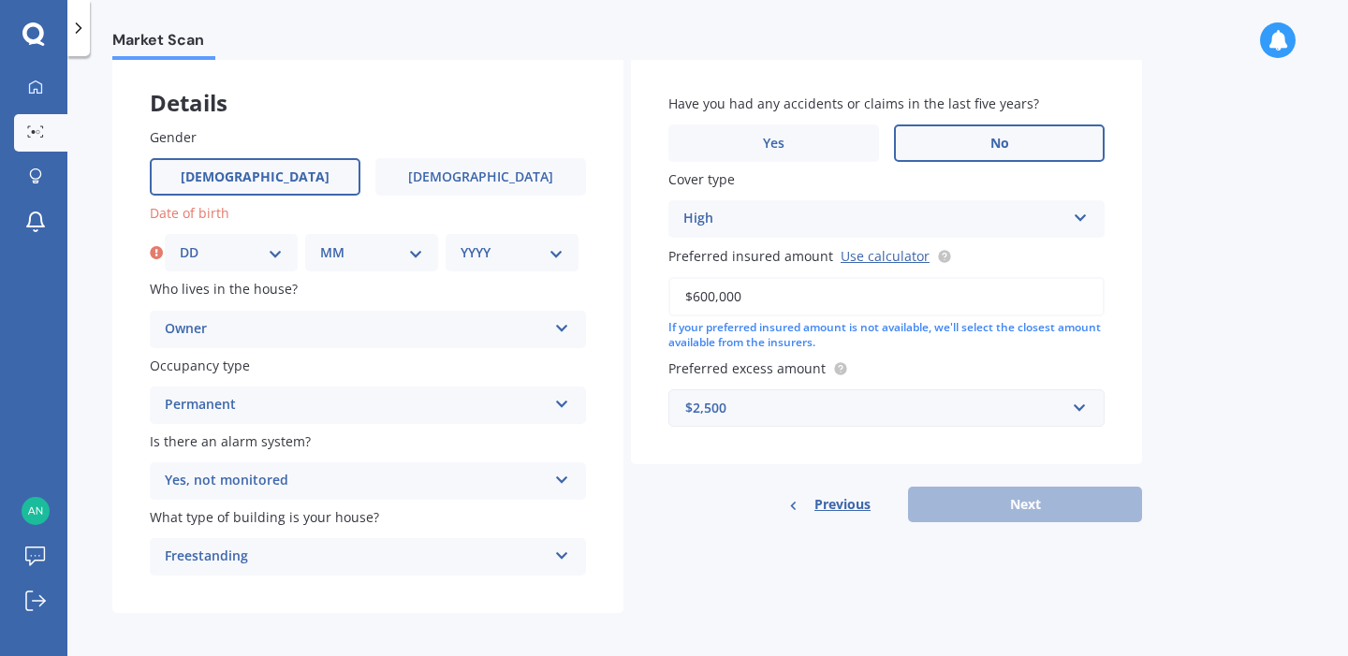
click at [1010, 494] on div "Previous Next" at bounding box center [886, 505] width 511 height 36
click at [261, 248] on select "DD 01 02 03 04 05 06 07 08 09 10 11 12 13 14 15 16 17 18 19 20 21 22 23 24 25 2…" at bounding box center [231, 252] width 103 height 21
select select "01"
click at [180, 242] on select "DD 01 02 03 04 05 06 07 08 09 10 11 12 13 14 15 16 17 18 19 20 21 22 23 24 25 2…" at bounding box center [231, 252] width 103 height 21
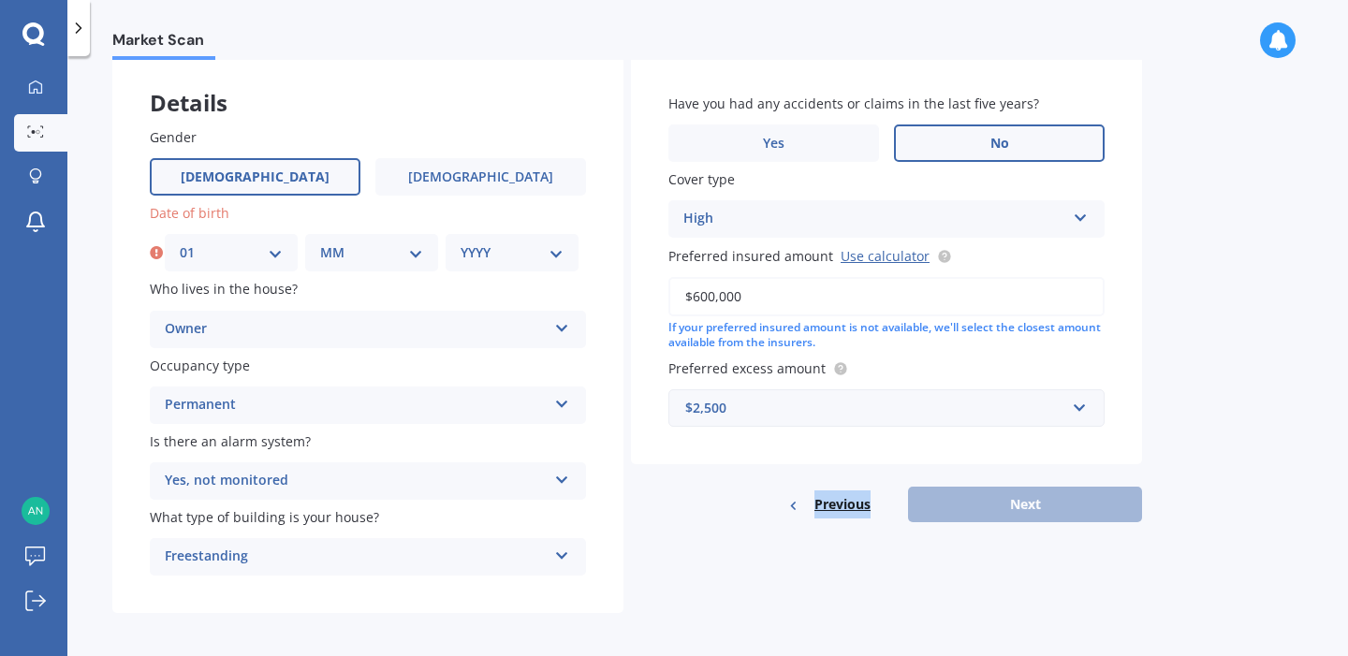
click at [369, 247] on select "MM 01 02 03 04 05 06 07 08 09 10 11 12" at bounding box center [371, 252] width 103 height 21
select select "01"
click at [320, 242] on select "MM 01 02 03 04 05 06 07 08 09 10 11 12" at bounding box center [371, 252] width 103 height 21
click at [548, 260] on select "YYYY 2009 2008 2007 2006 2005 2004 2003 2002 2001 2000 1999 1998 1997 1996 1995…" at bounding box center [512, 252] width 103 height 21
select select "1990"
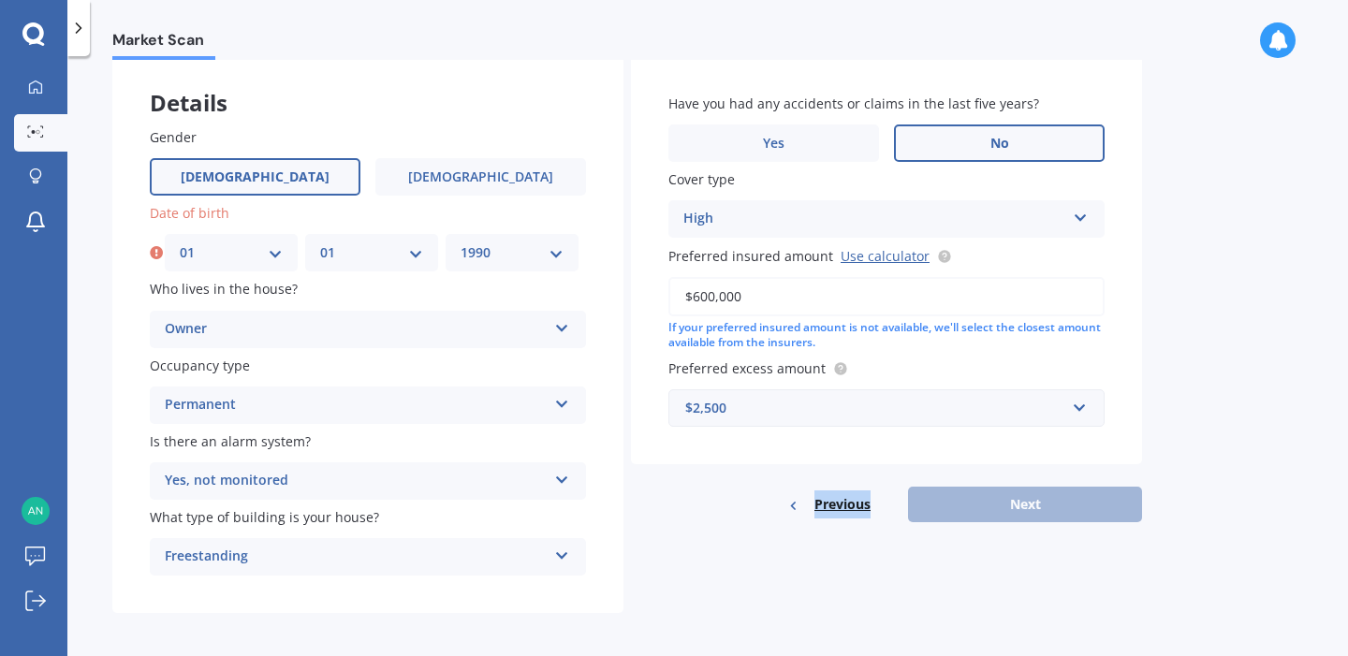
click at [461, 242] on select "YYYY 2009 2008 2007 2006 2005 2004 2003 2002 2001 2000 1999 1998 1997 1996 1995…" at bounding box center [512, 252] width 103 height 21
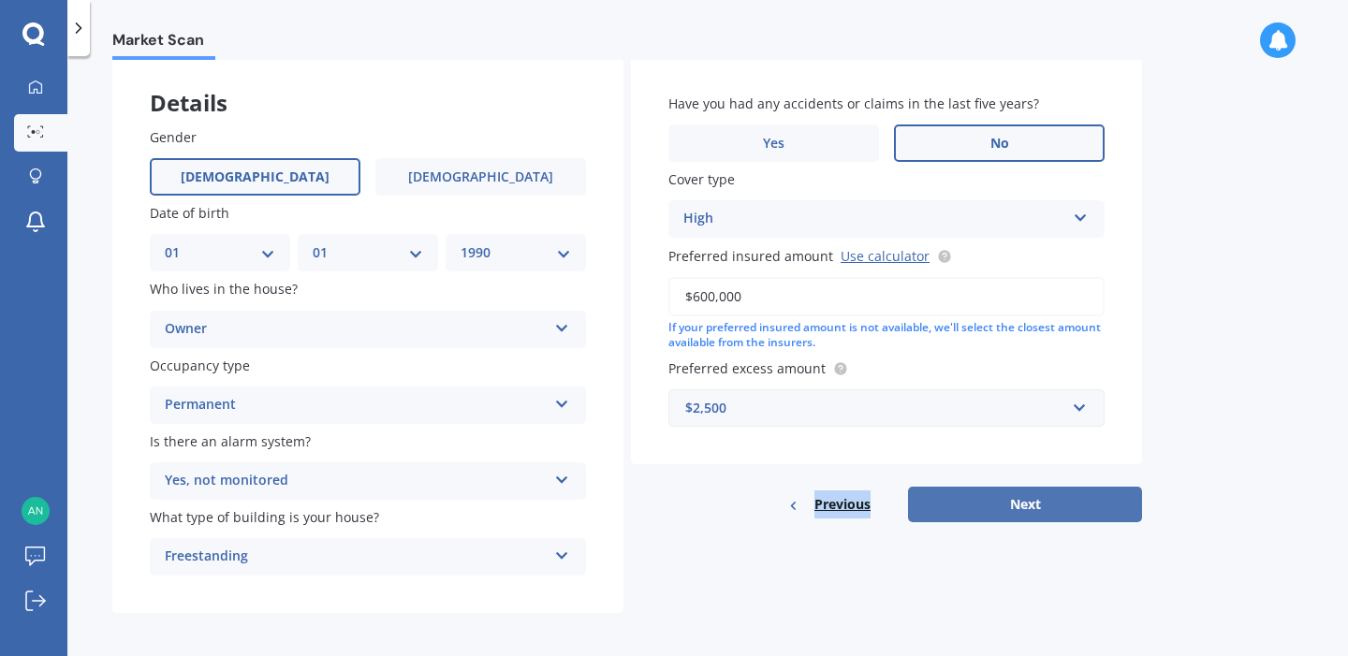
click at [929, 509] on button "Next" at bounding box center [1025, 505] width 234 height 36
select select "01"
select select "1990"
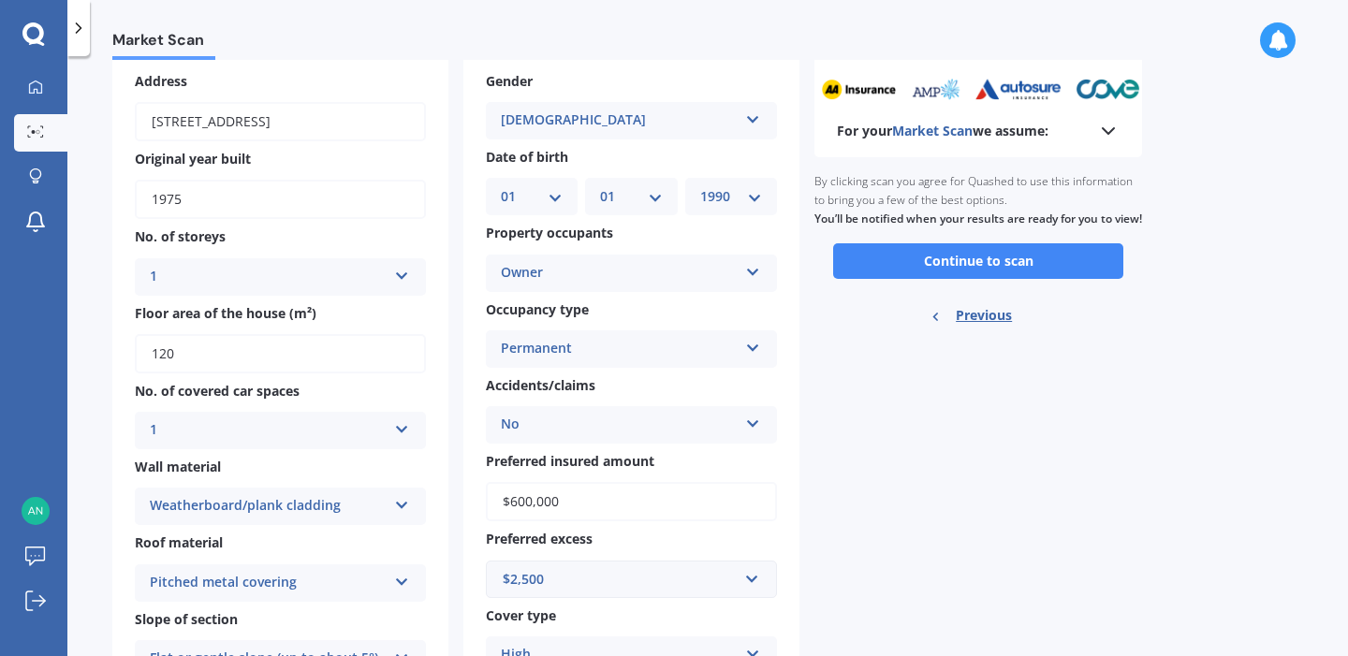
scroll to position [0, 0]
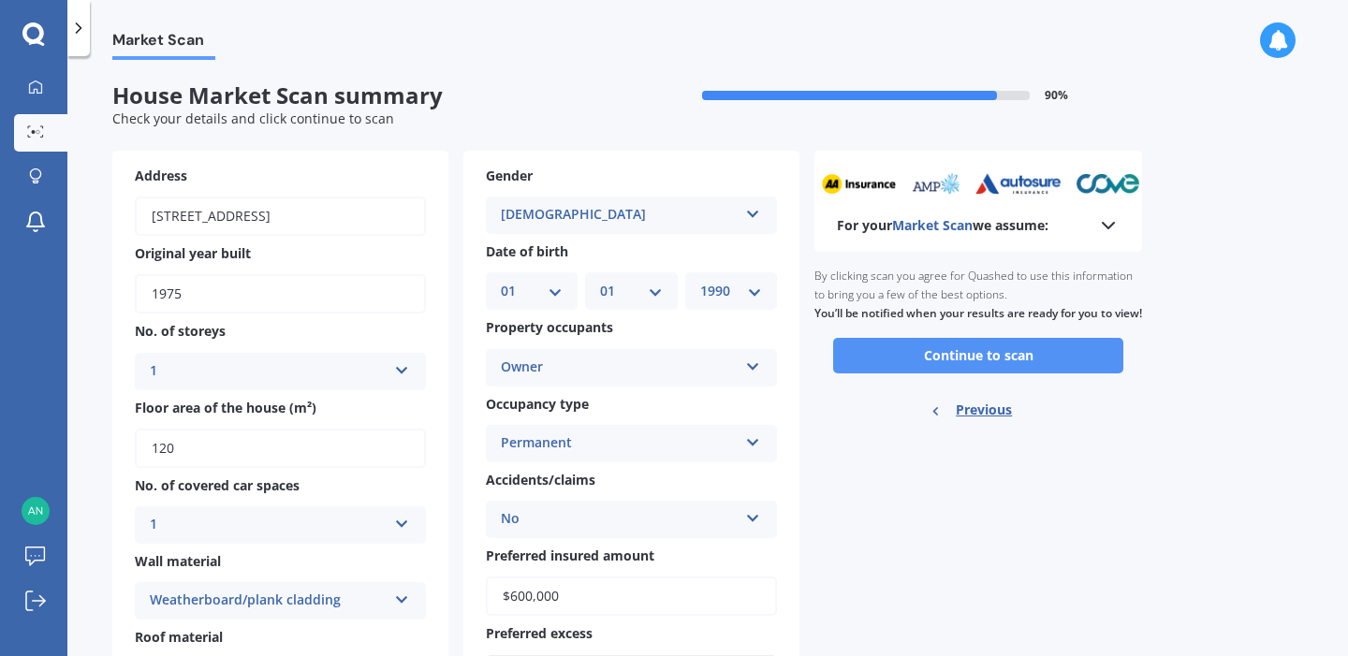
click at [976, 373] on button "Continue to scan" at bounding box center [978, 356] width 290 height 36
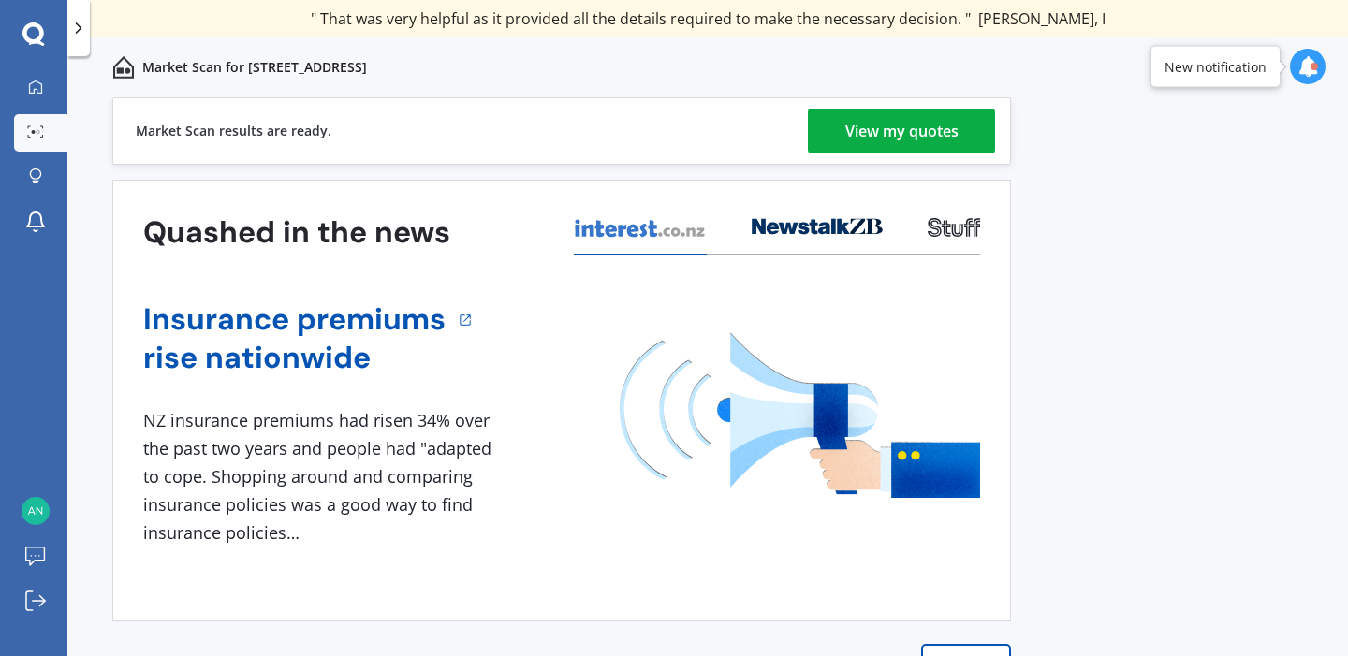
click at [921, 130] on div "View my quotes" at bounding box center [901, 131] width 113 height 45
